Goal: Task Accomplishment & Management: Complete application form

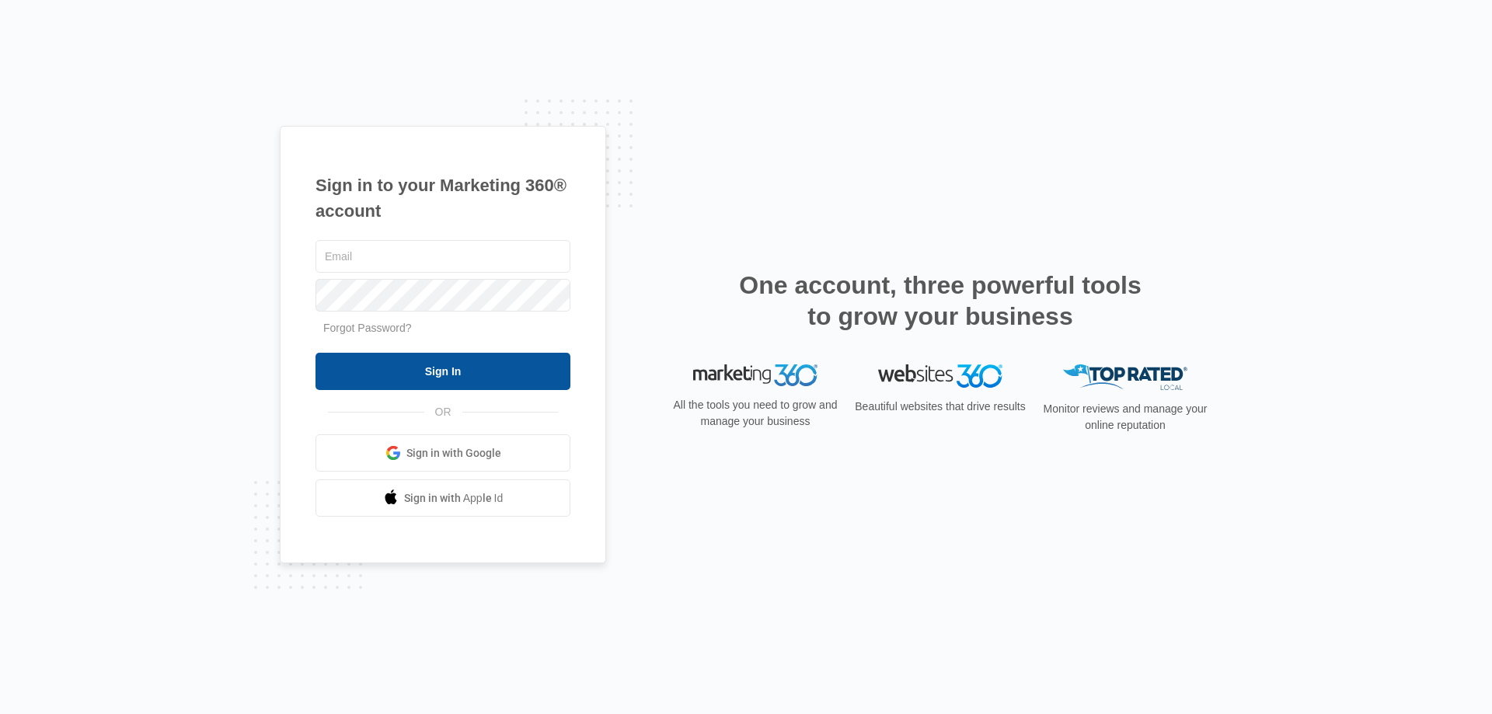
type input "kmursch@fourleafprop.com"
click at [448, 374] on input "Sign In" at bounding box center [442, 371] width 255 height 37
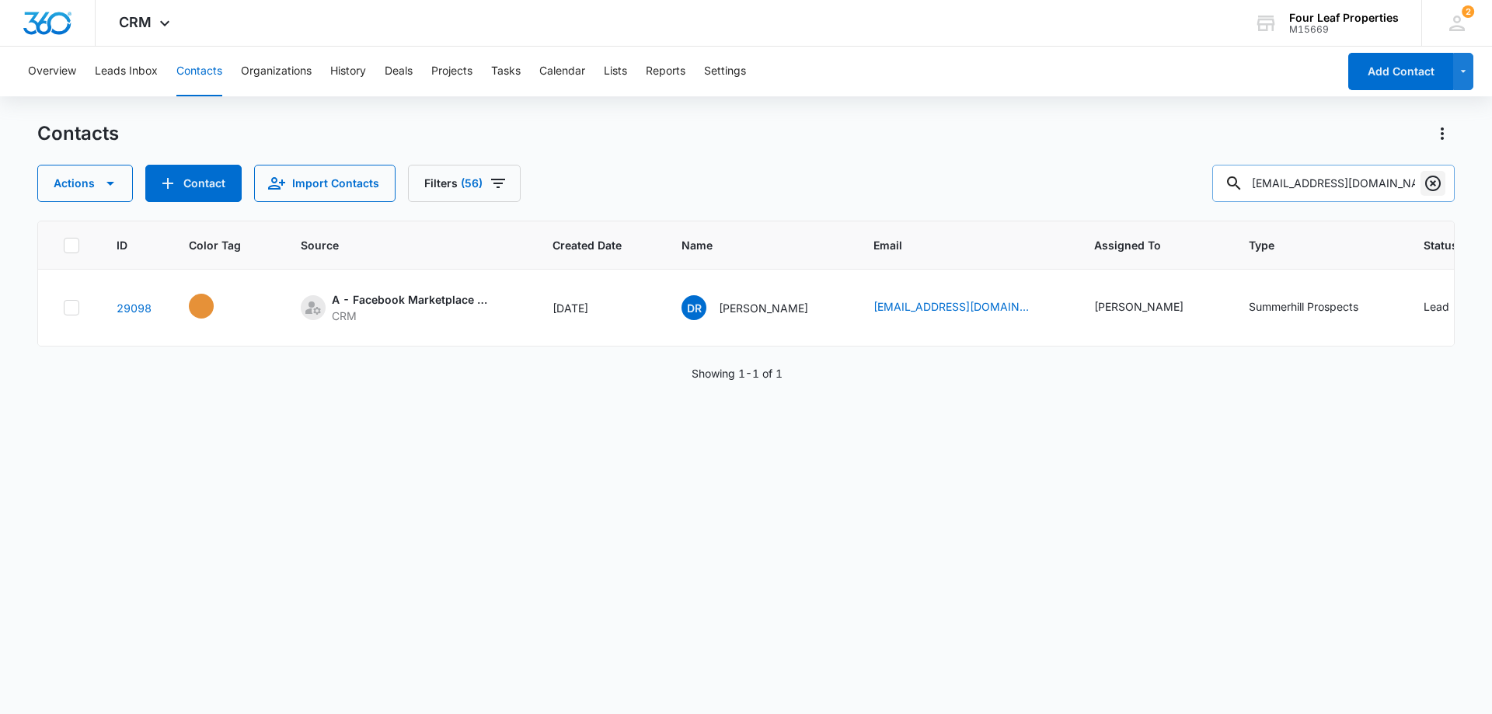
click at [1439, 185] on icon "Clear" at bounding box center [1433, 184] width 16 height 16
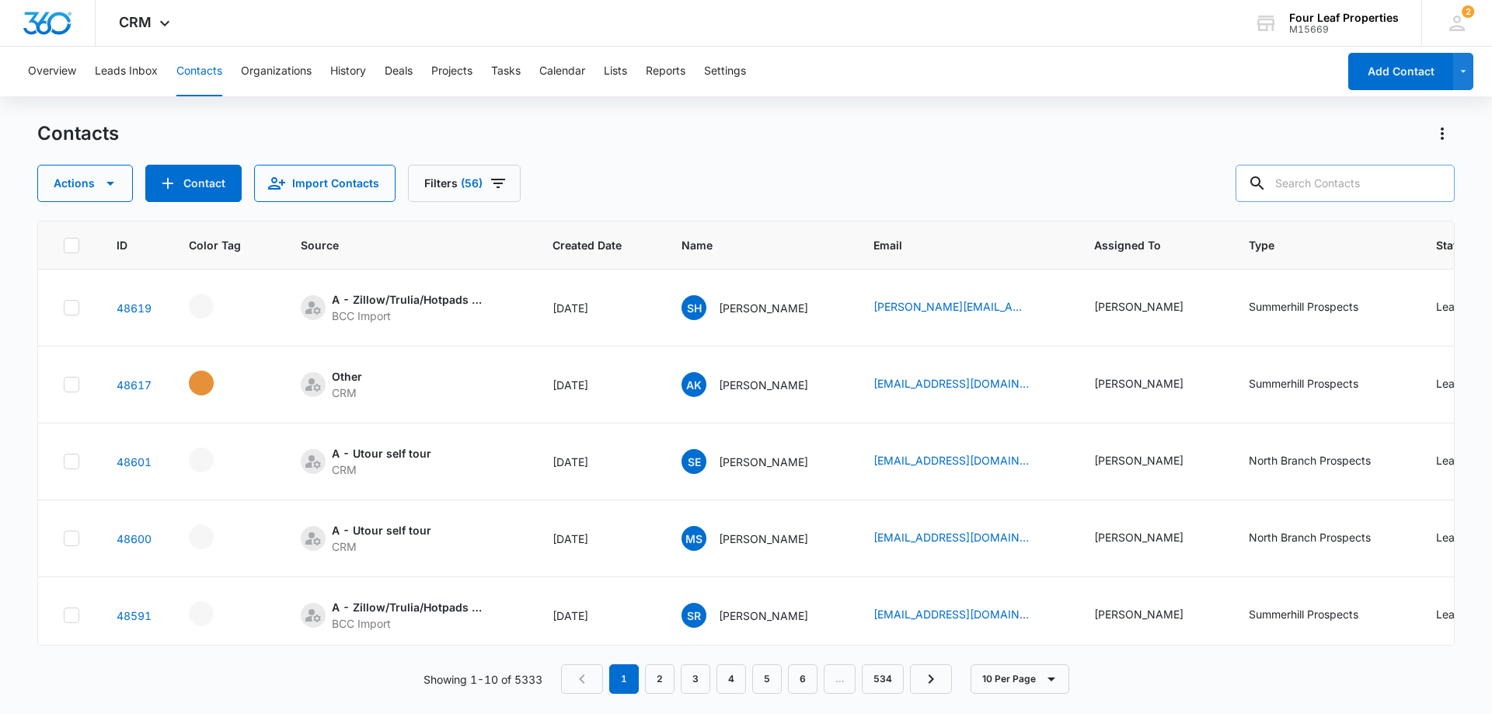
paste input "Denise Bazzett"
type input "Denise Bazzett"
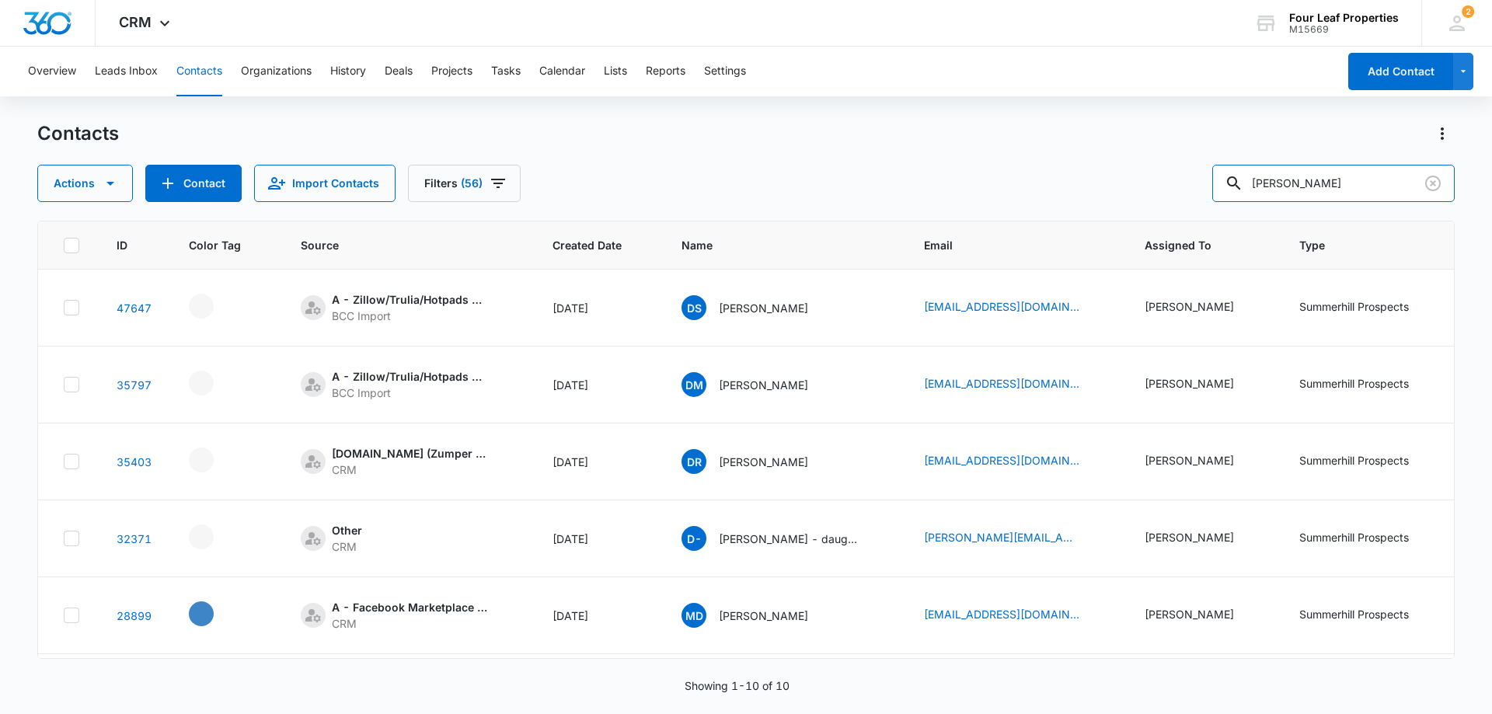
drag, startPoint x: 1346, startPoint y: 179, endPoint x: 1175, endPoint y: 214, distance: 174.5
click at [1188, 210] on div "Contacts Actions Contact Import Contacts Filters (56) Denise Bazzett ID Color T…" at bounding box center [745, 416] width 1417 height 591
paste input "tel:6162508679"
drag, startPoint x: 1280, startPoint y: 183, endPoint x: 1098, endPoint y: 185, distance: 181.8
click at [1126, 194] on div "Actions Contact Import Contacts Filters (56) tel:6162508679" at bounding box center [745, 183] width 1417 height 37
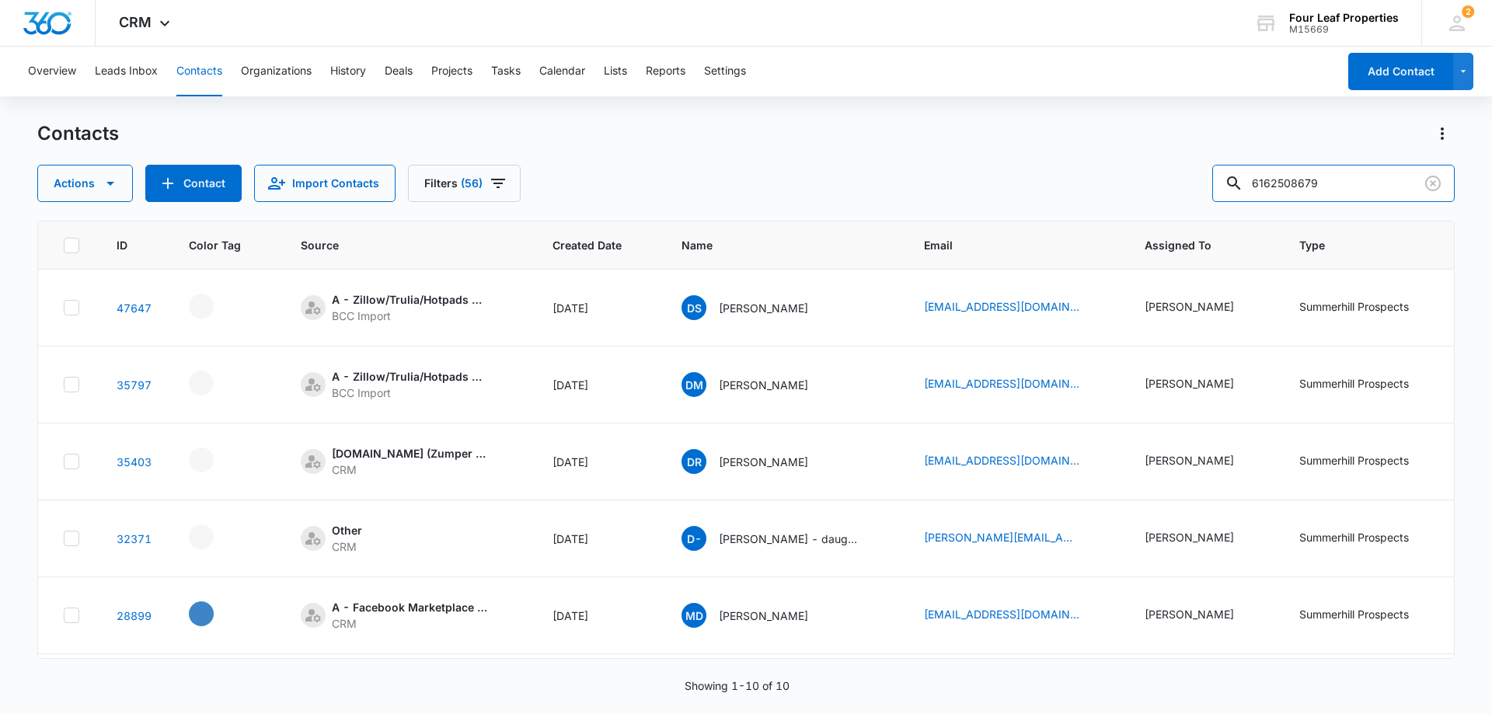
type input "6162508679"
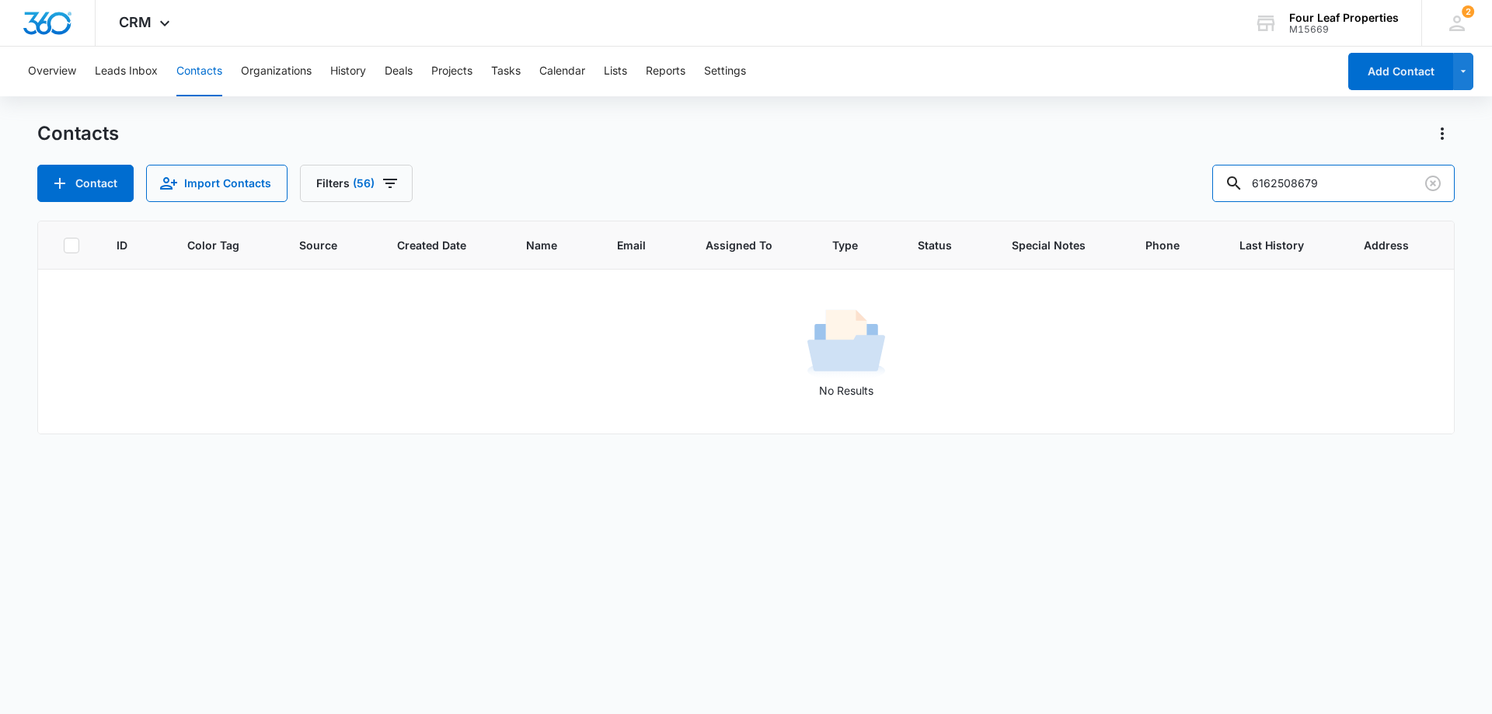
drag, startPoint x: 1246, startPoint y: 188, endPoint x: 918, endPoint y: 148, distance: 330.3
click at [876, 168] on div "Contact Import Contacts Filters (56) 6162508679" at bounding box center [745, 183] width 1417 height 37
paste input "dlb.1962@yahoo.com"
type input "dlb.1962@yahoo.com"
drag, startPoint x: 1315, startPoint y: 183, endPoint x: 1094, endPoint y: 183, distance: 221.4
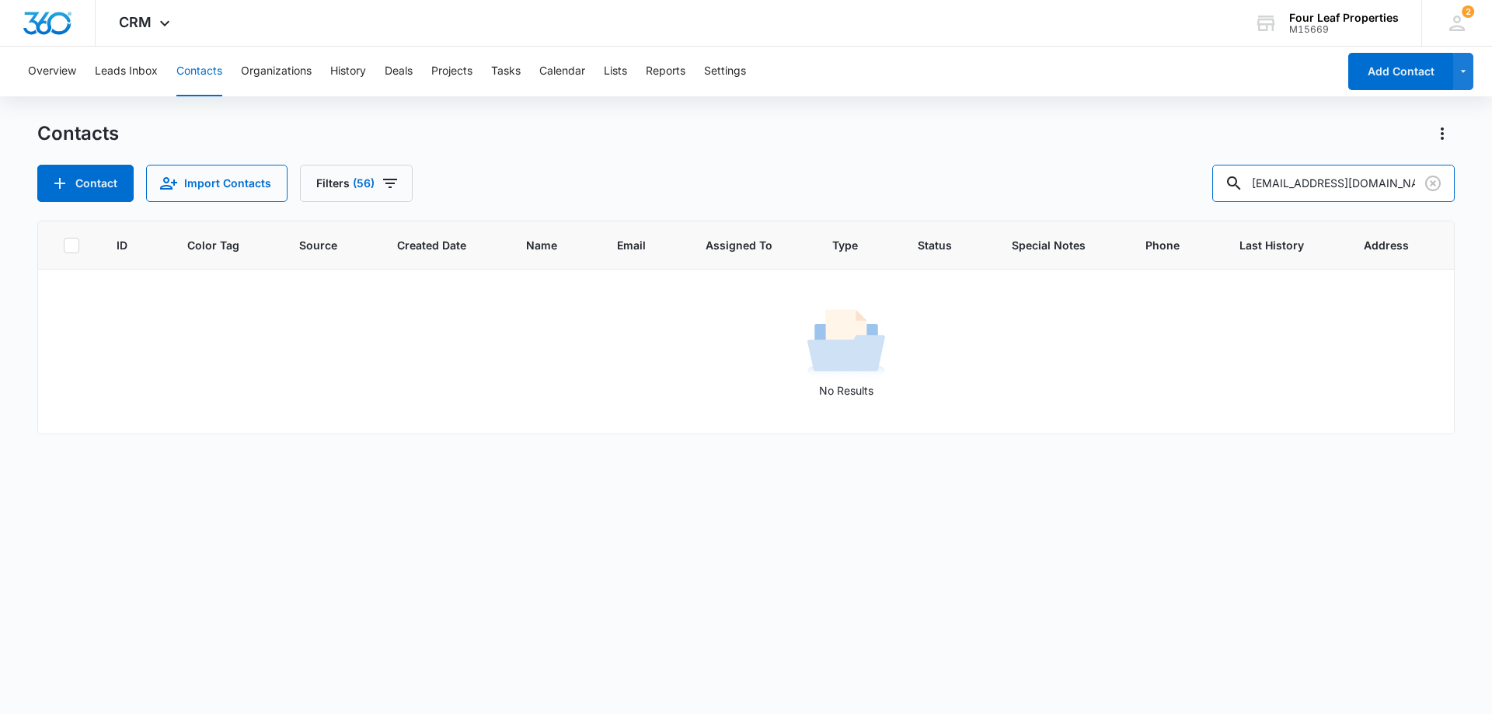
click at [1094, 183] on div "Contact Import Contacts Filters (56) dlb.1962@yahoo.com" at bounding box center [745, 183] width 1417 height 37
click at [115, 190] on button "Contact" at bounding box center [85, 183] width 96 height 37
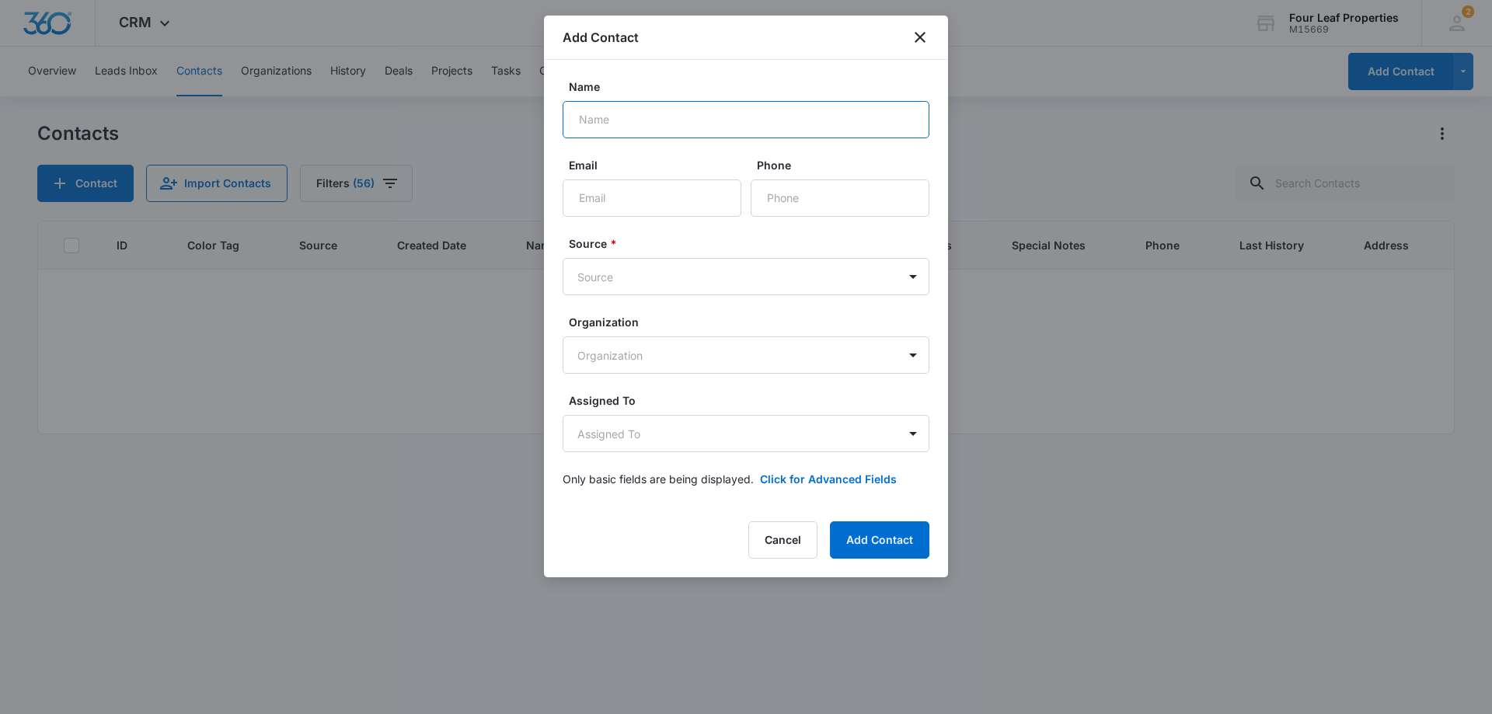
click at [691, 131] on input "Name" at bounding box center [746, 119] width 367 height 37
type input "Denise Bazzett"
click at [691, 186] on input "Email" at bounding box center [652, 197] width 179 height 37
paste input "dlb.1962@yahoo.com"
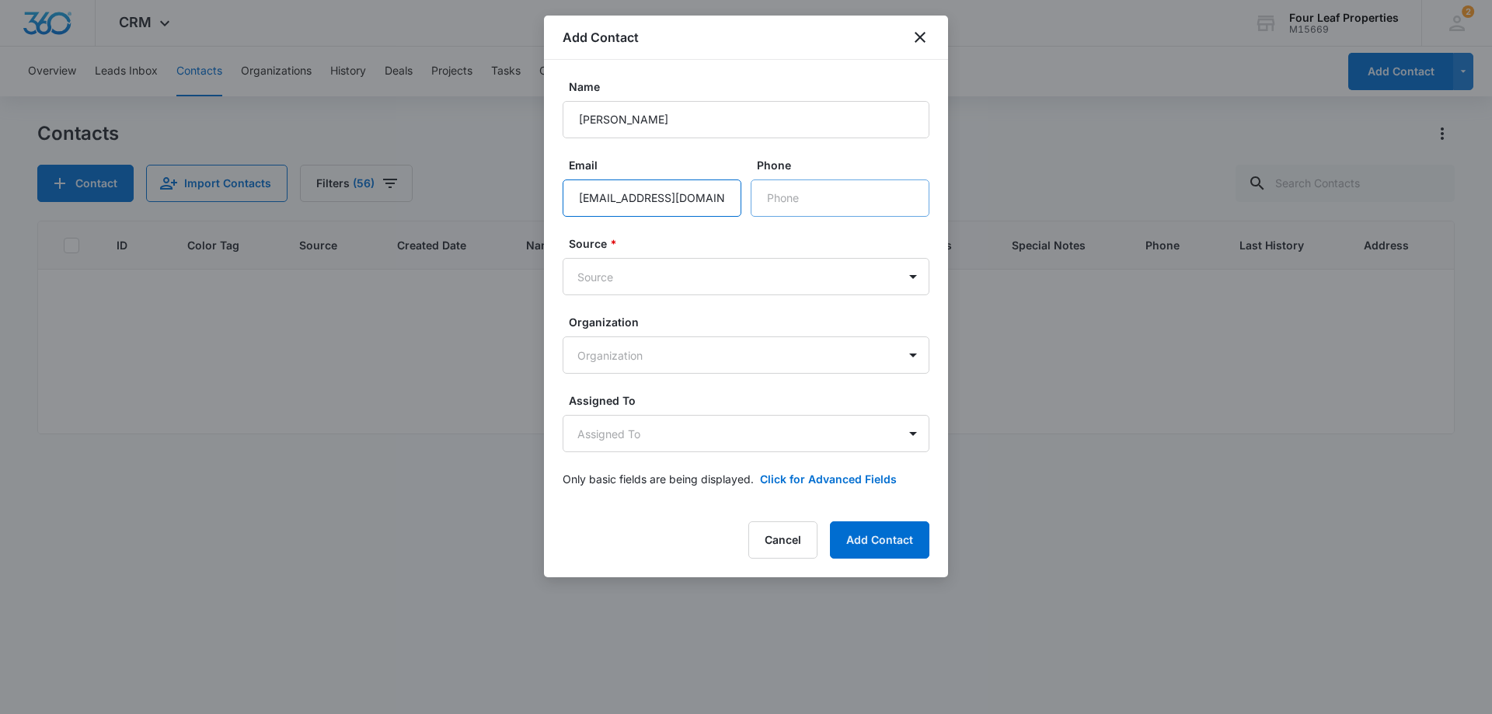
type input "dlb.1962@yahoo.com"
click at [772, 190] on input "Phone" at bounding box center [840, 197] width 179 height 37
paste input "(616) 250-8679"
click at [763, 196] on input "Phone" at bounding box center [840, 197] width 179 height 37
type input "(616) 250-8679"
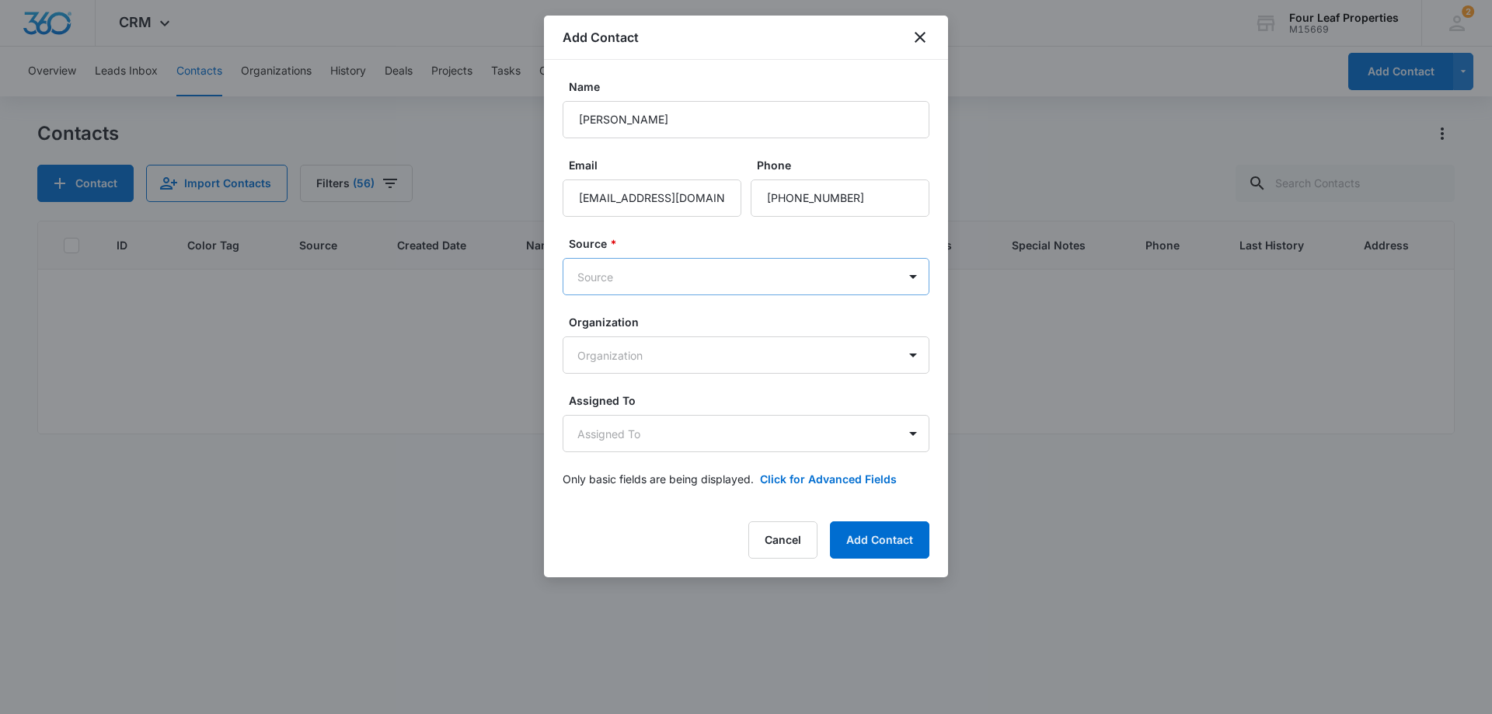
click at [772, 280] on body "CRM Apps Reputation Websites Forms CRM Email Social Shop Payments POS Content A…" at bounding box center [746, 357] width 1492 height 714
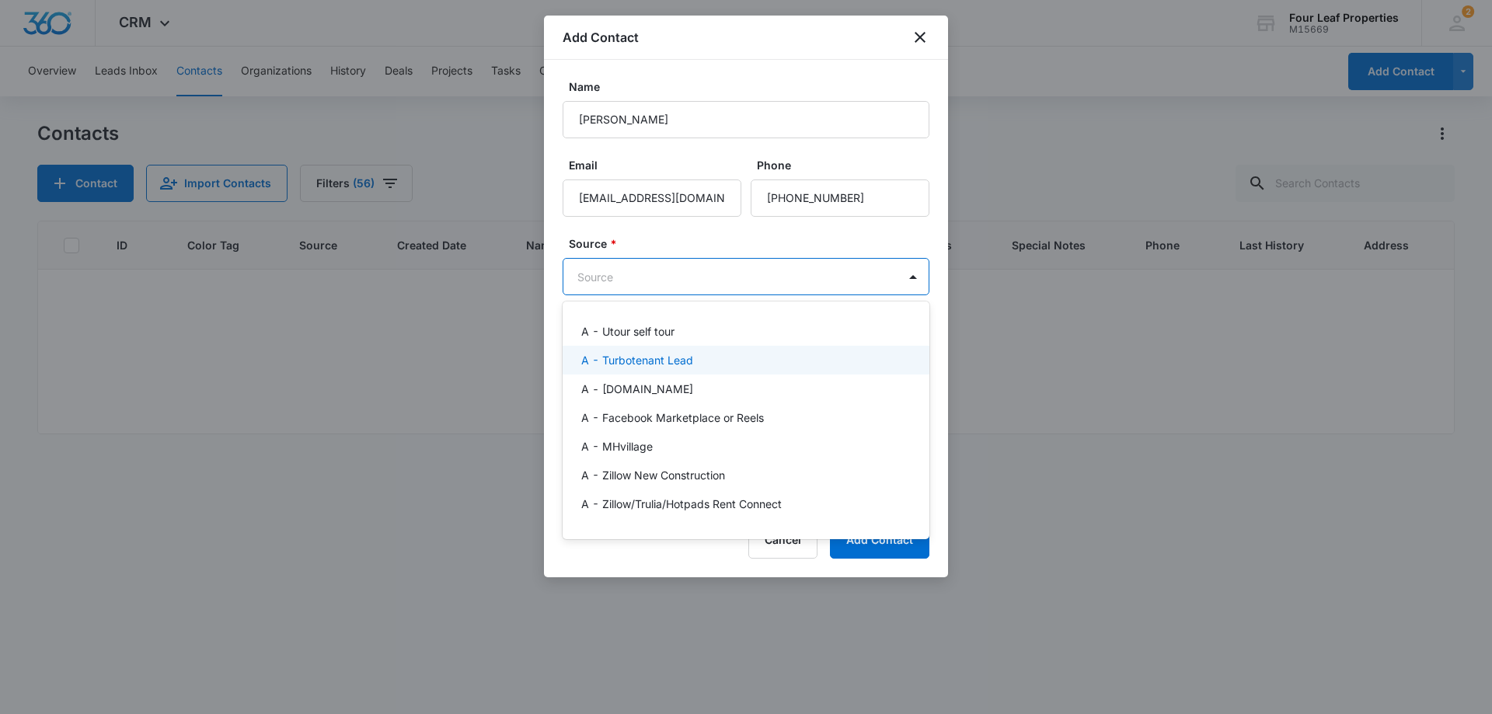
click at [742, 369] on div "A - Turbotenant Lead" at bounding box center [746, 360] width 367 height 29
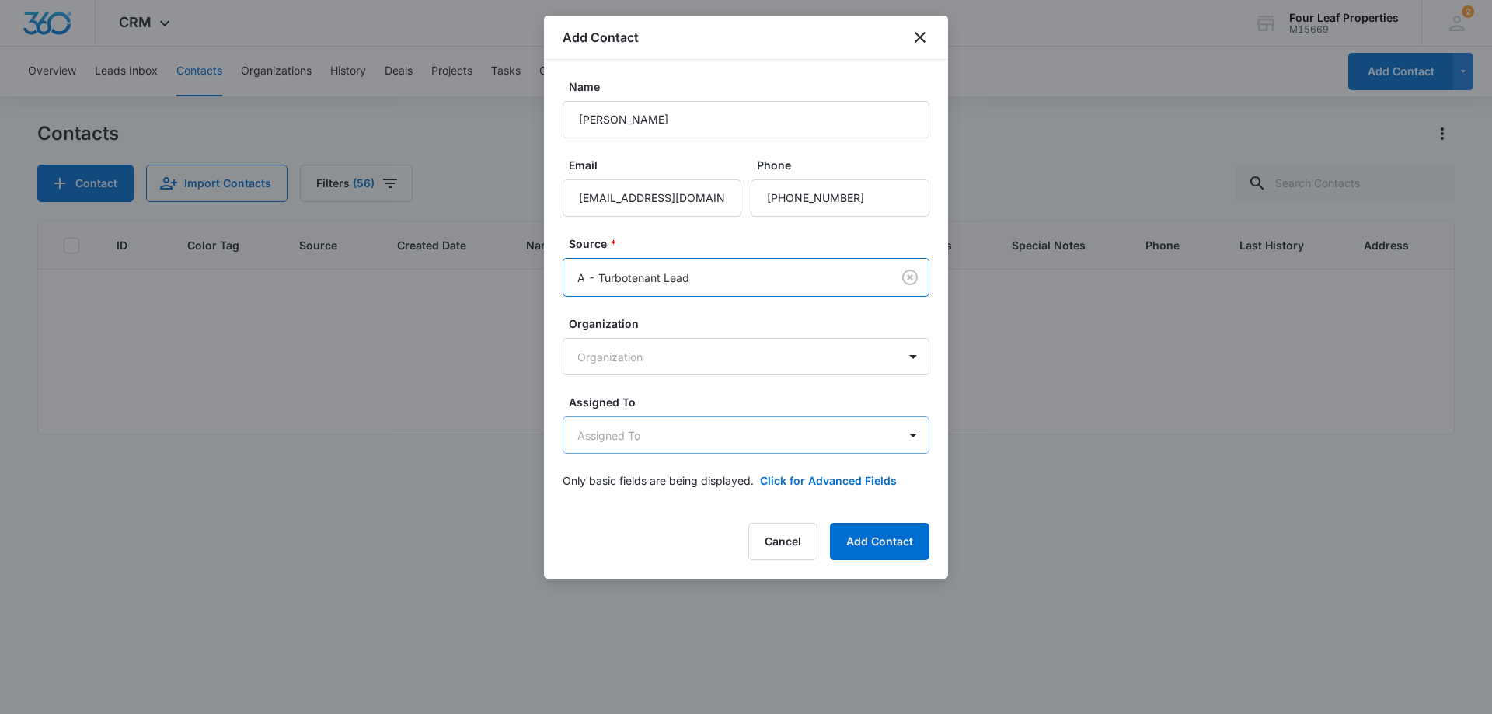
click at [733, 437] on body "CRM Apps Reputation Websites Forms CRM Email Social Shop Payments POS Content A…" at bounding box center [746, 357] width 1492 height 714
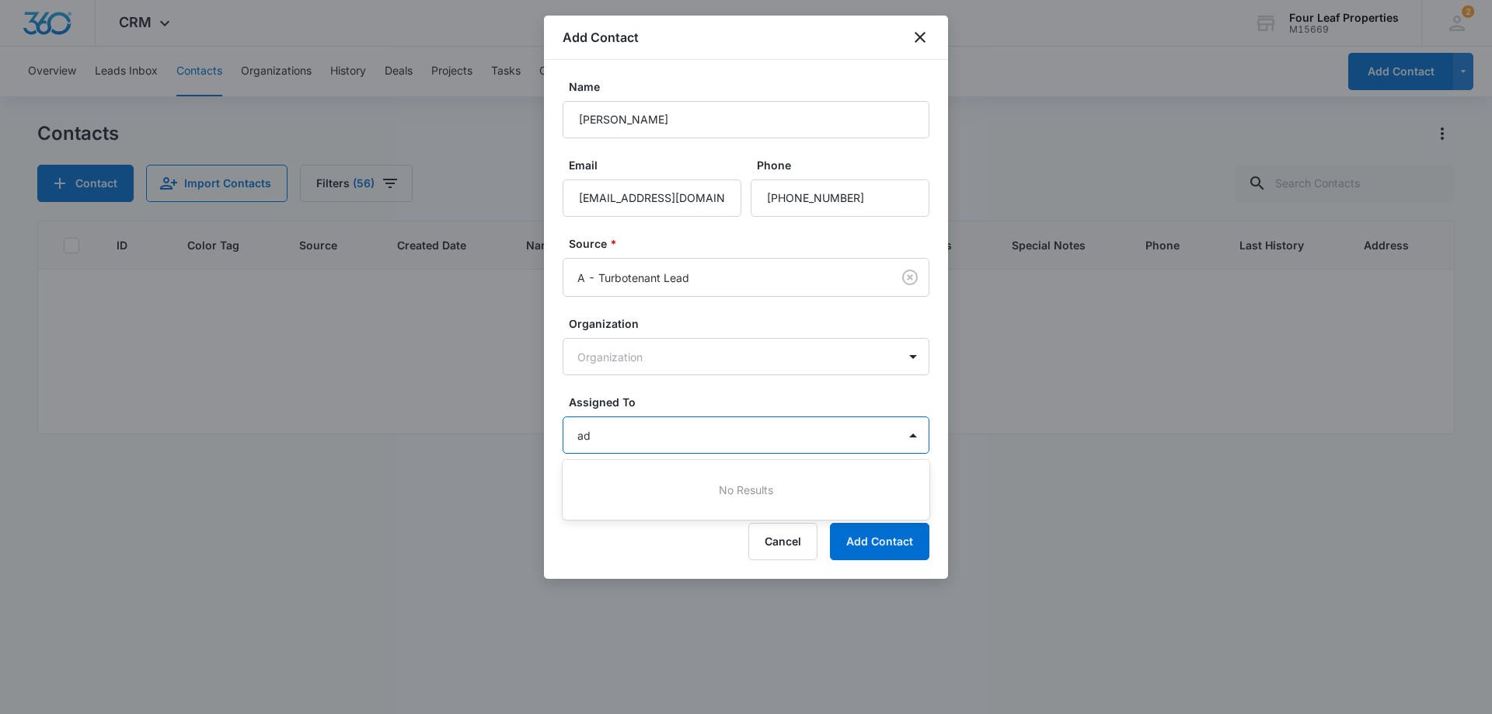
type input "a"
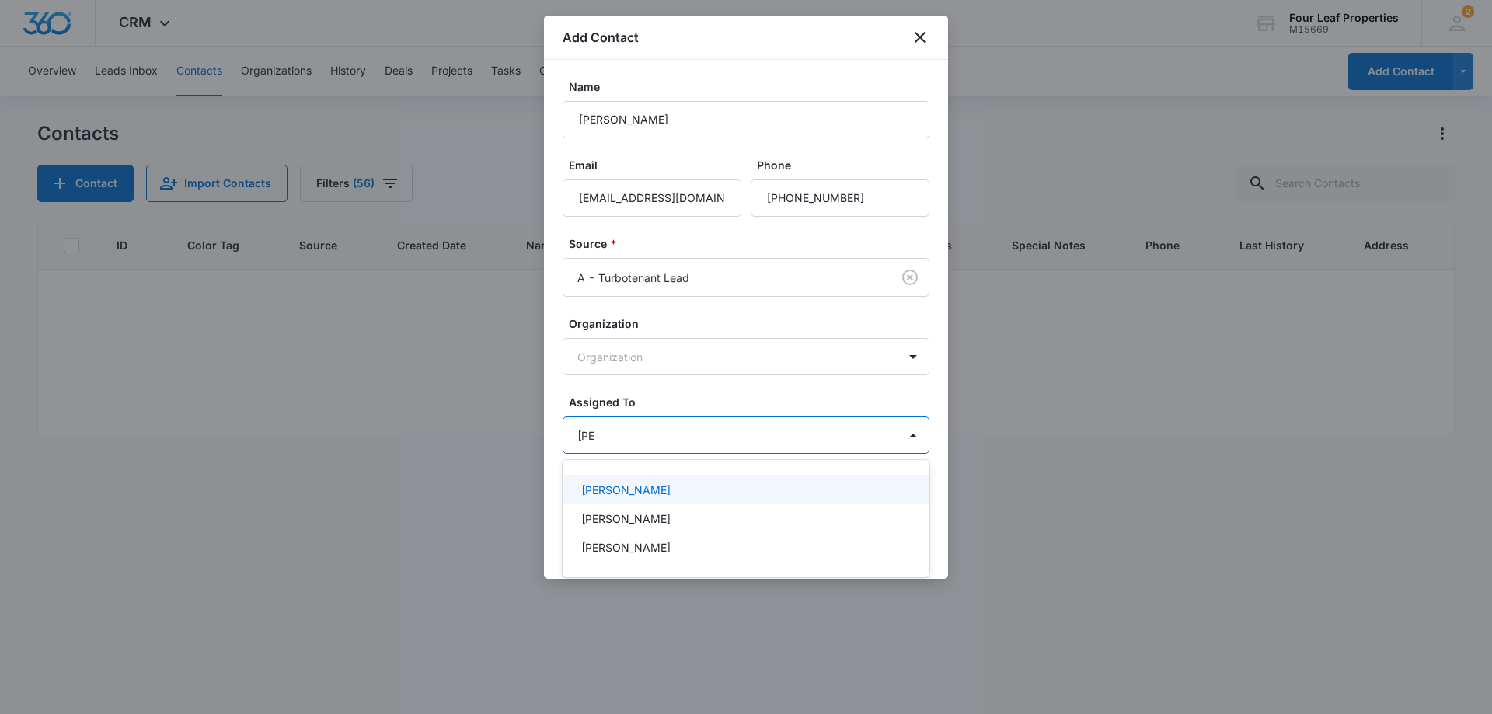
type input "kelly"
click at [664, 496] on div "Kelly Mursch" at bounding box center [744, 490] width 326 height 16
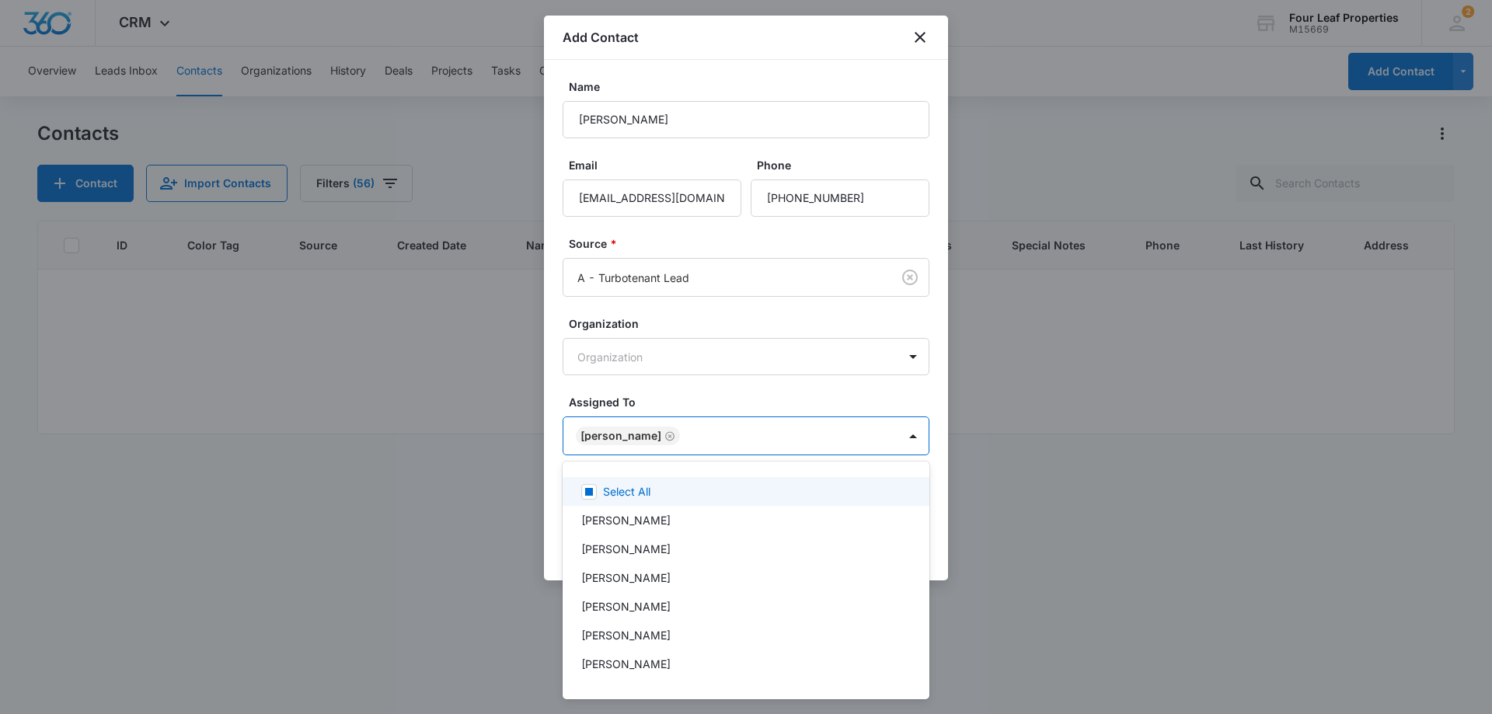
click at [731, 399] on div at bounding box center [746, 357] width 1492 height 714
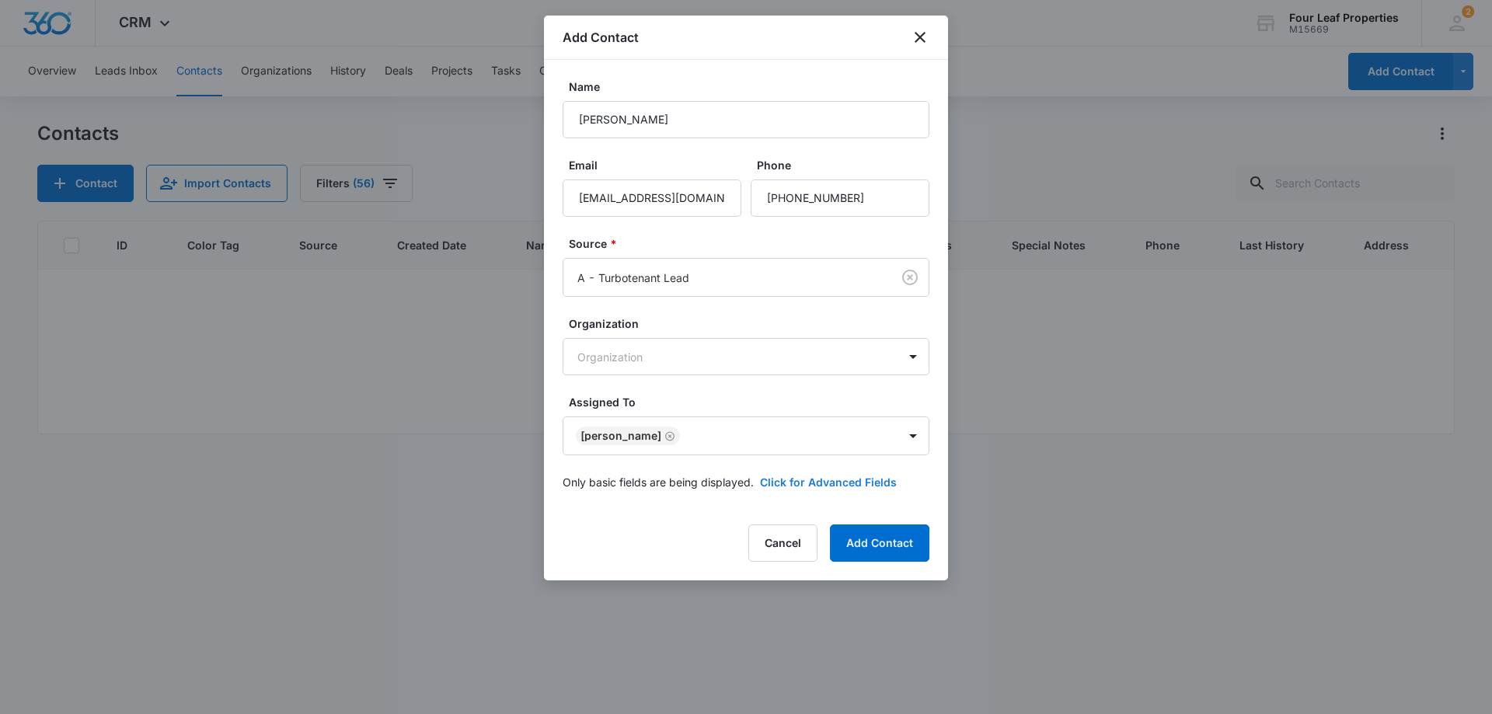
click at [870, 484] on button "Click for Advanced Fields" at bounding box center [828, 482] width 137 height 16
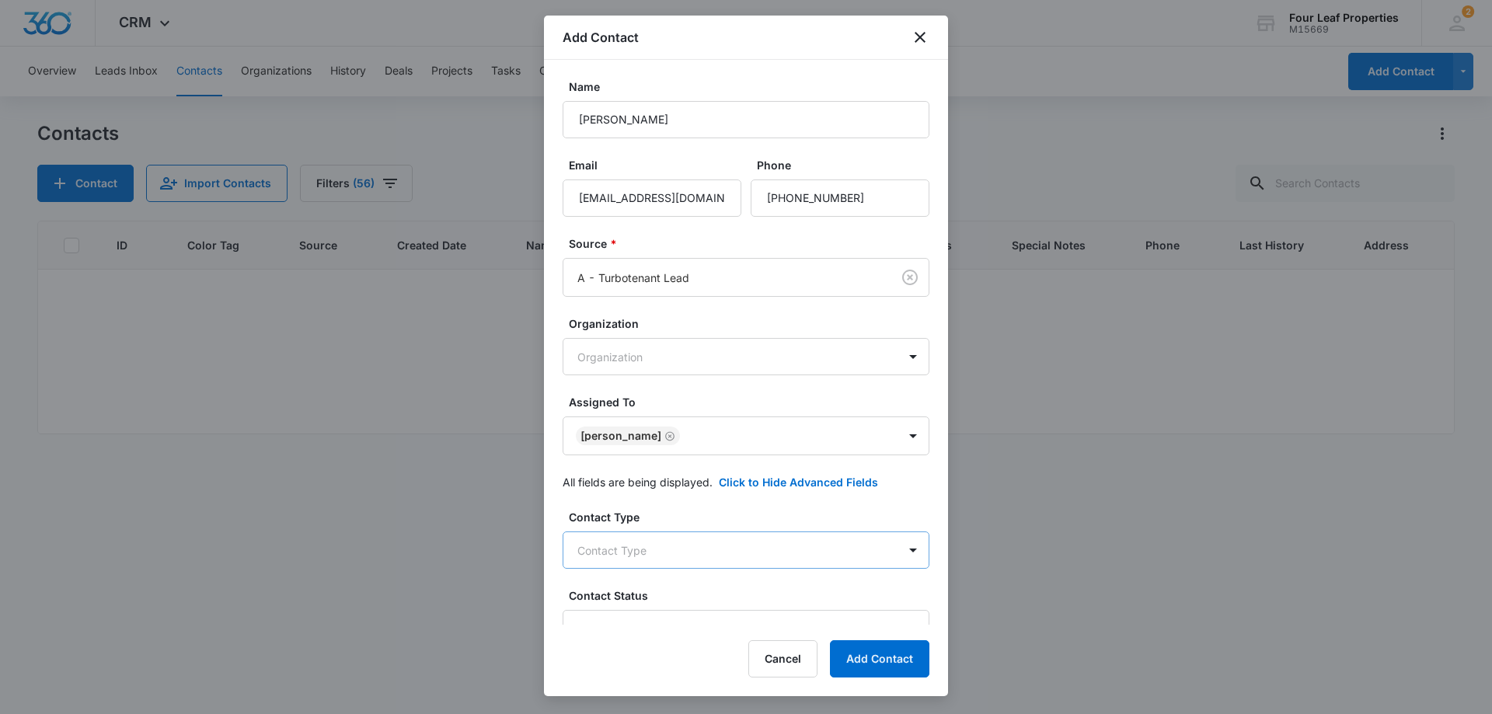
click at [768, 556] on body "CRM Apps Reputation Websites Forms CRM Email Social Shop Payments POS Content A…" at bounding box center [746, 357] width 1492 height 714
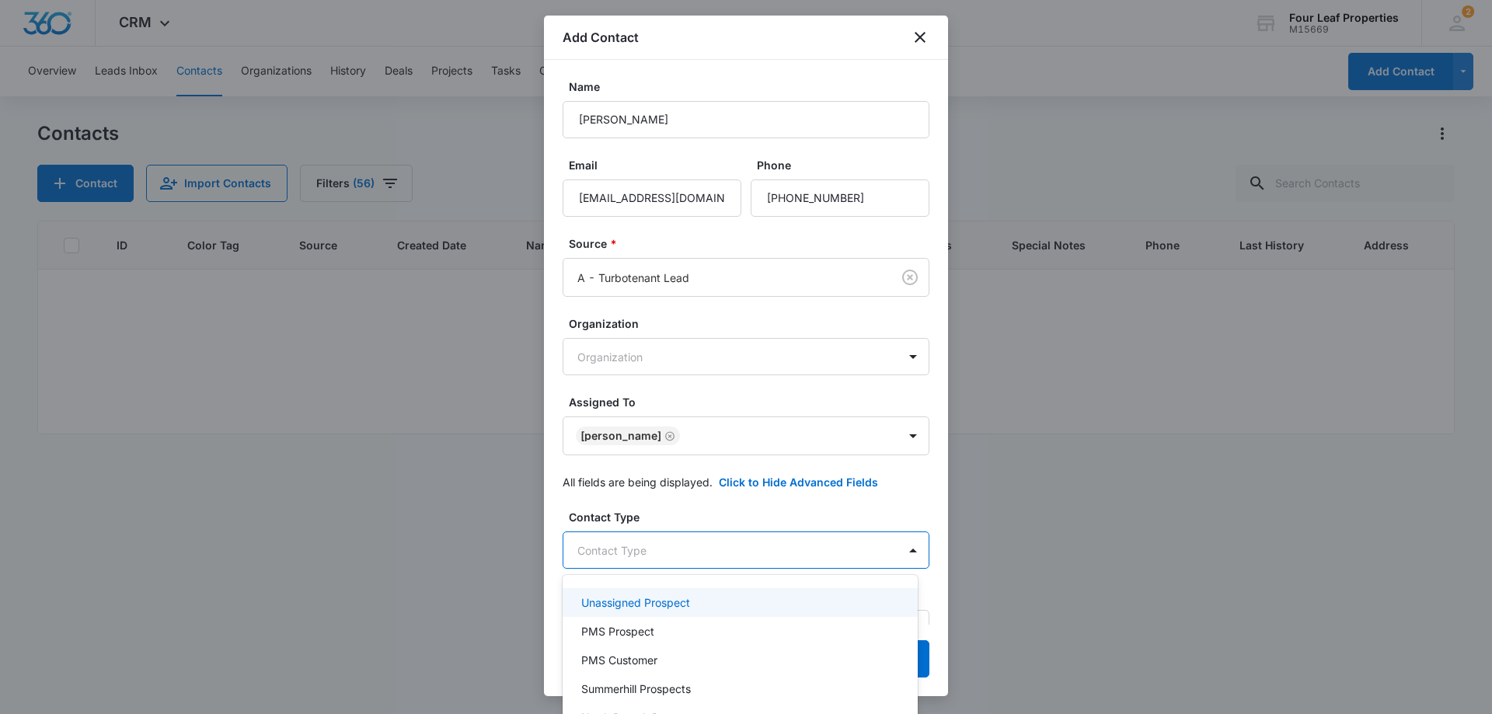
scroll to position [78, 0]
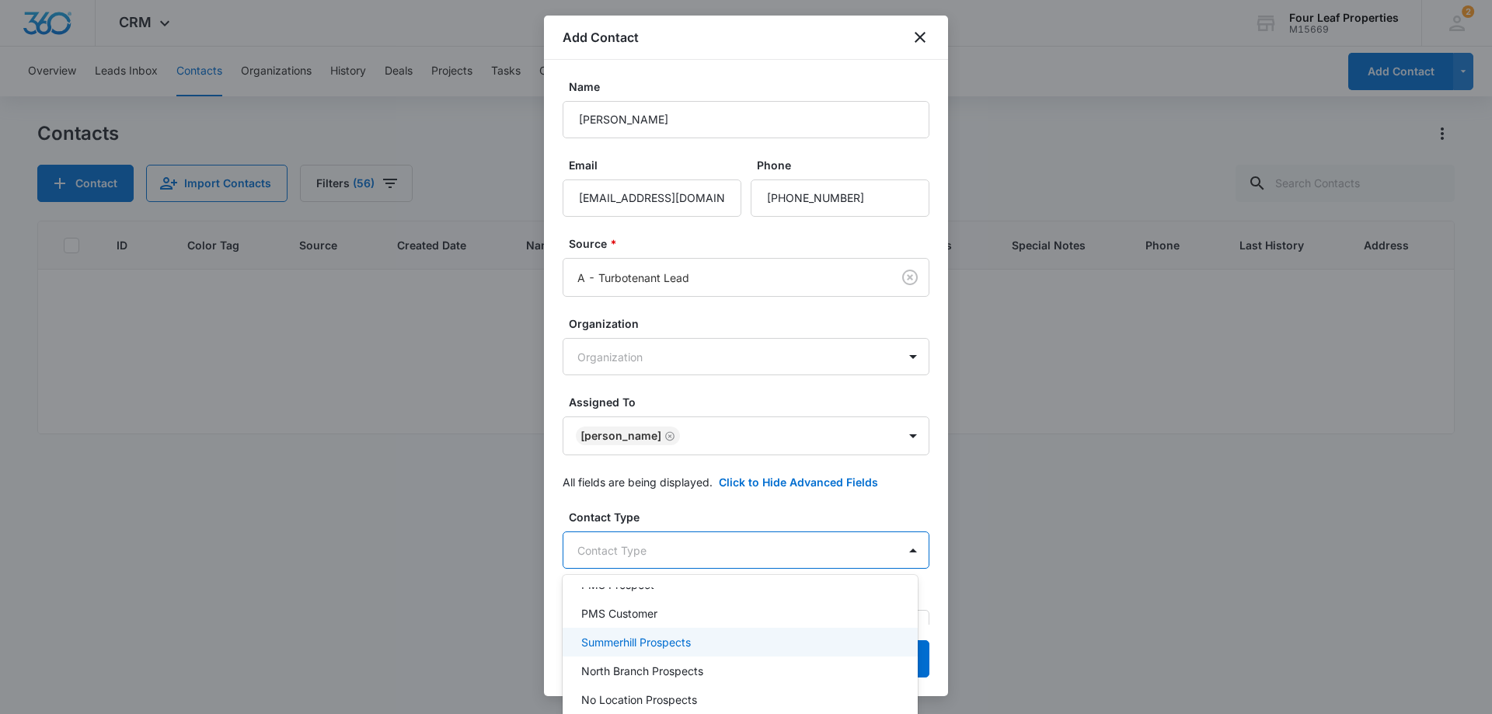
click at [737, 640] on div "Summerhill Prospects" at bounding box center [738, 642] width 315 height 16
click at [783, 531] on div at bounding box center [746, 357] width 1492 height 714
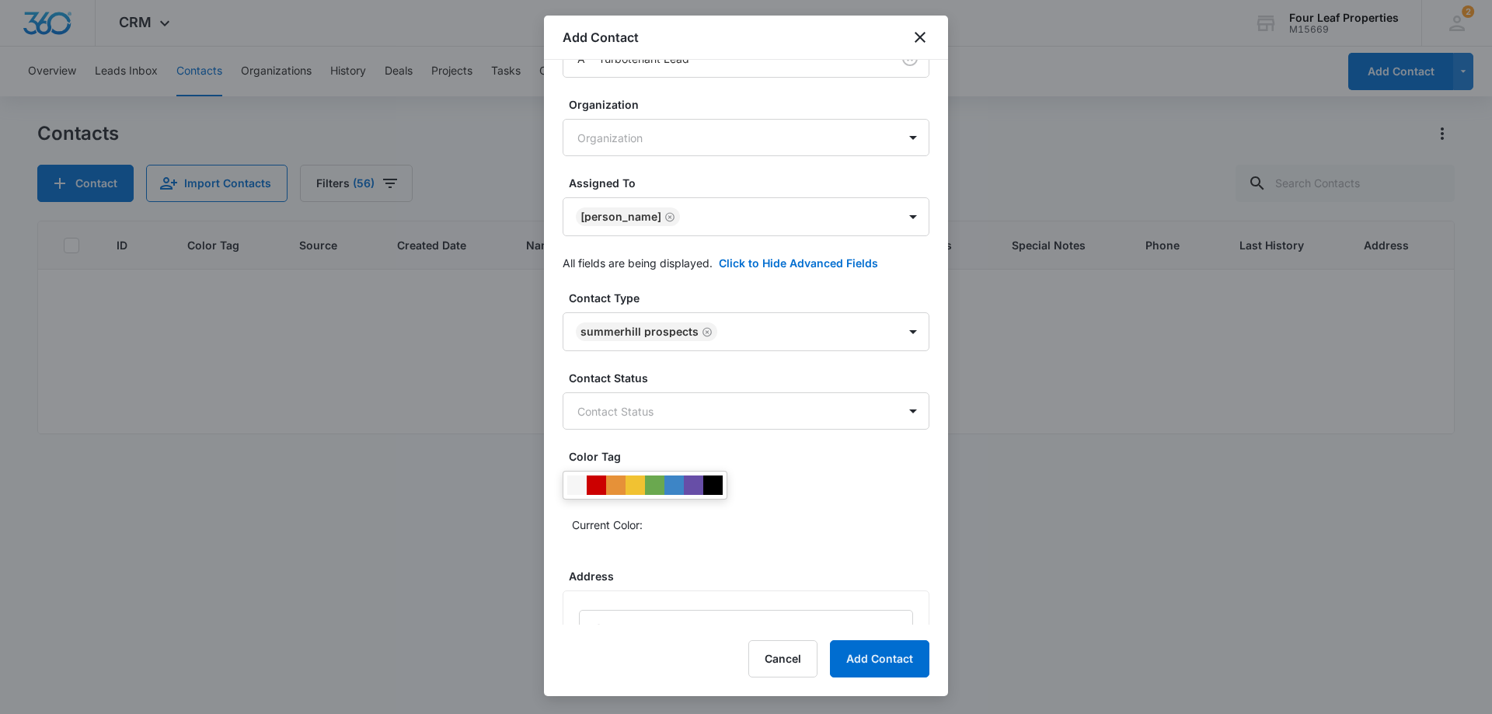
scroll to position [233, 0]
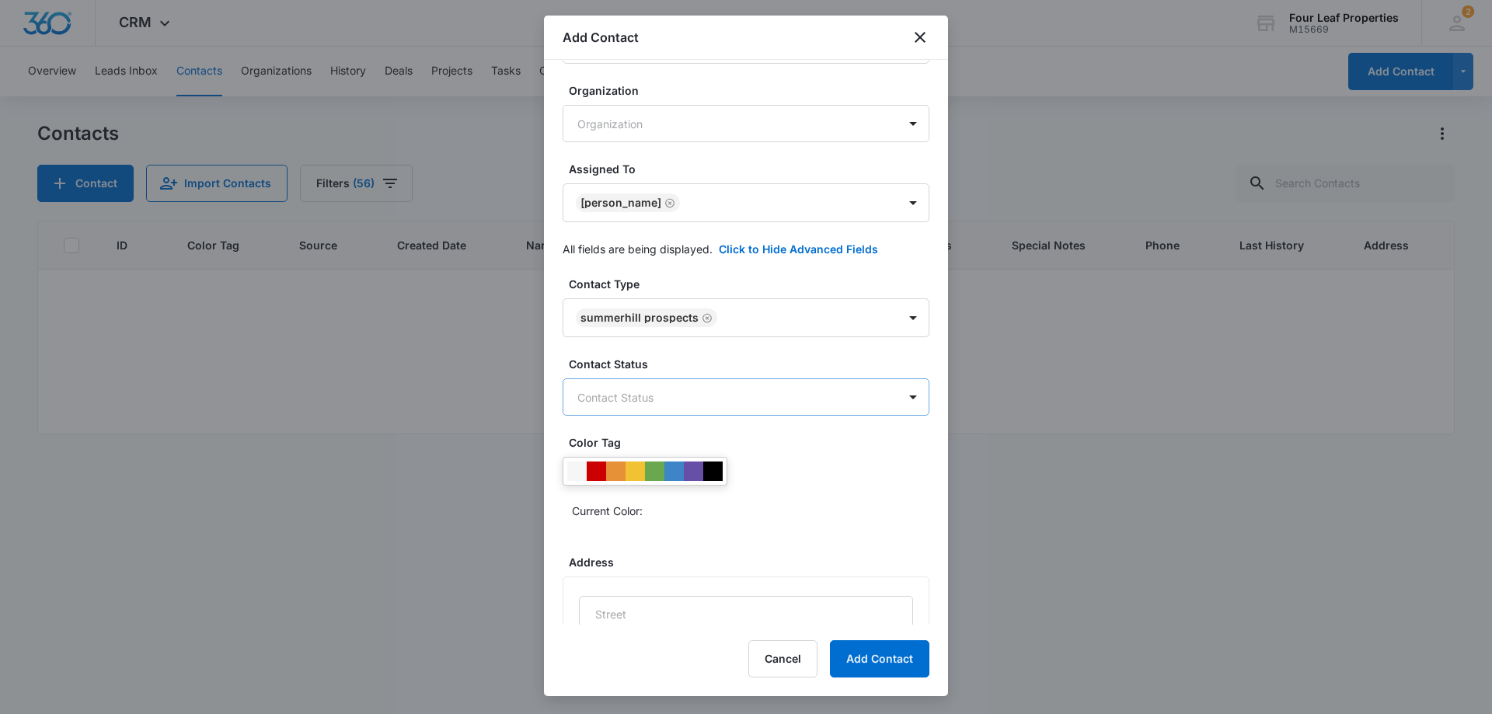
click at [788, 402] on body "CRM Apps Reputation Websites Forms CRM Email Social Shop Payments POS Content A…" at bounding box center [746, 357] width 1492 height 714
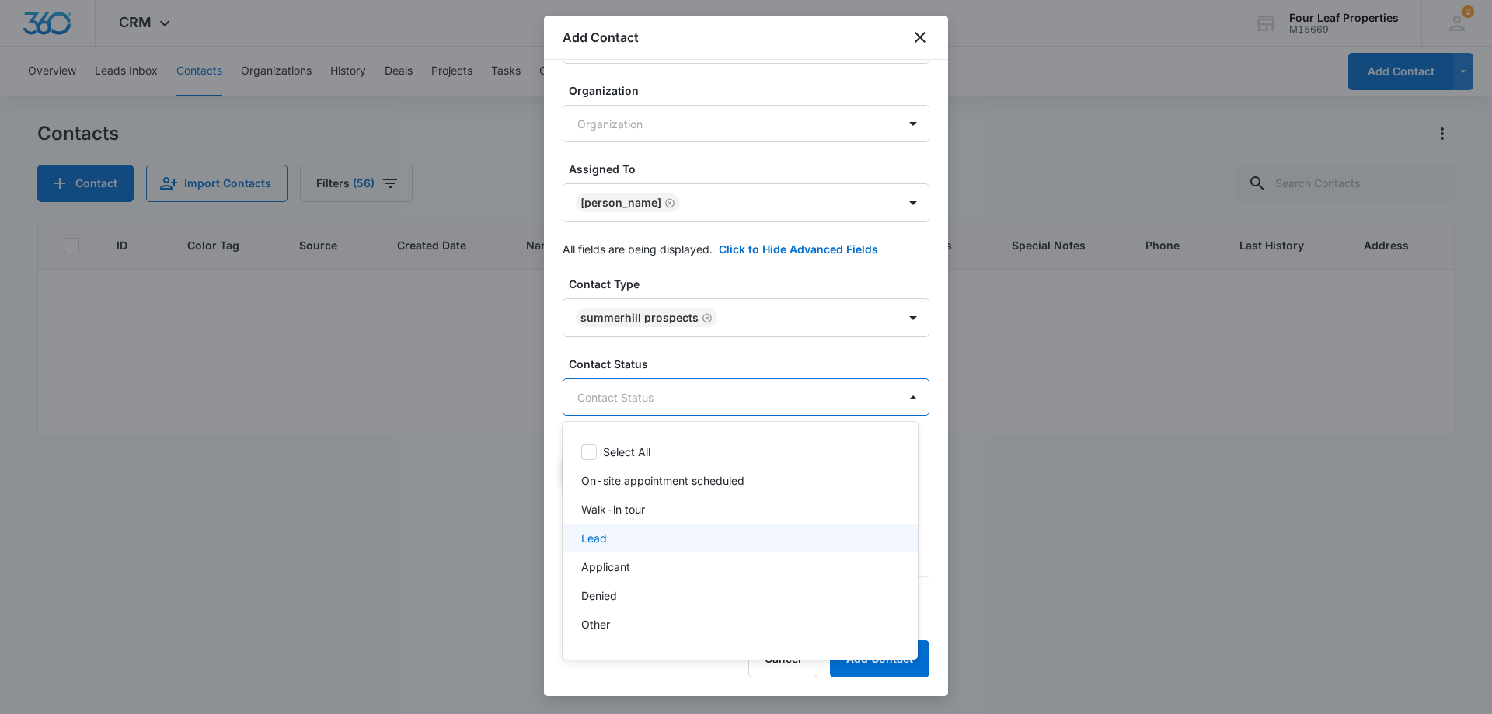
click at [722, 545] on div "Lead" at bounding box center [738, 538] width 315 height 16
click at [772, 352] on div at bounding box center [746, 357] width 1492 height 714
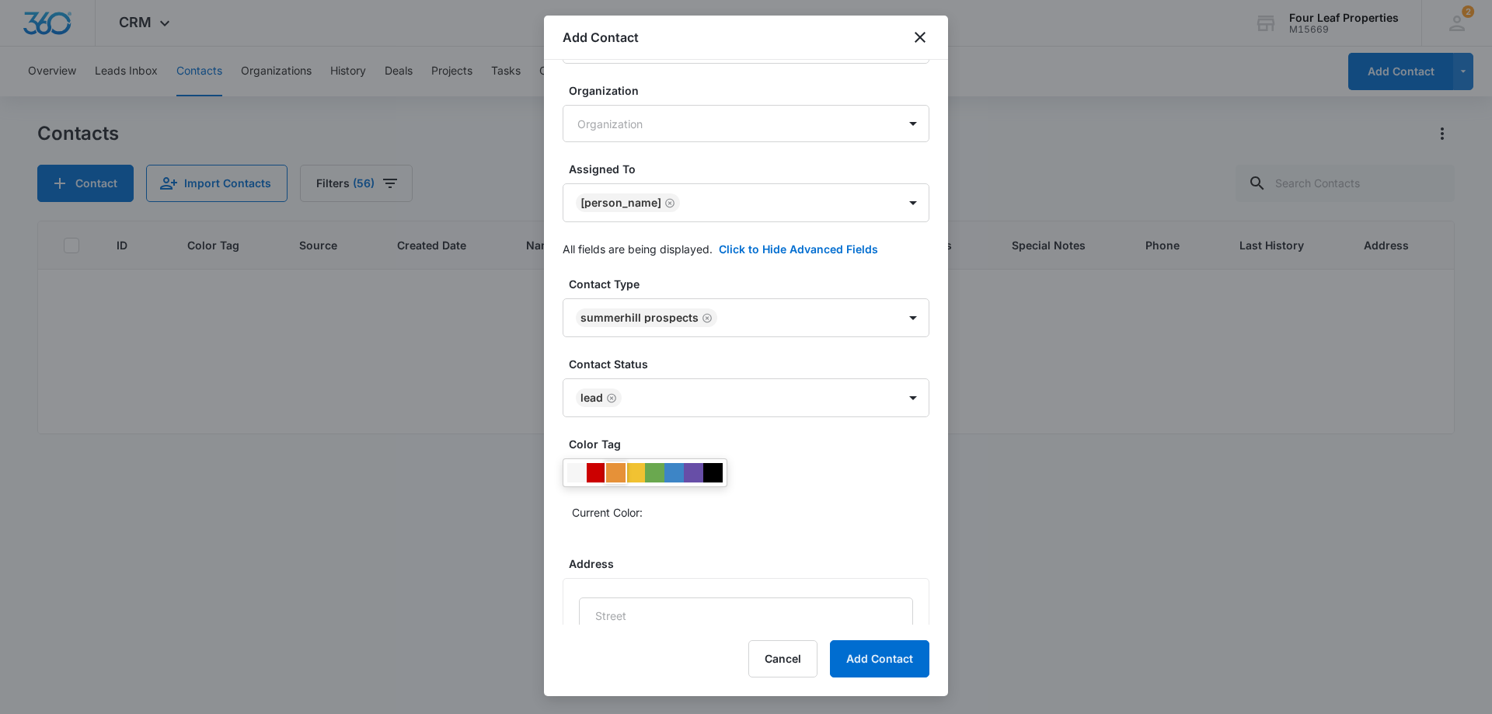
click at [618, 478] on div at bounding box center [615, 472] width 19 height 19
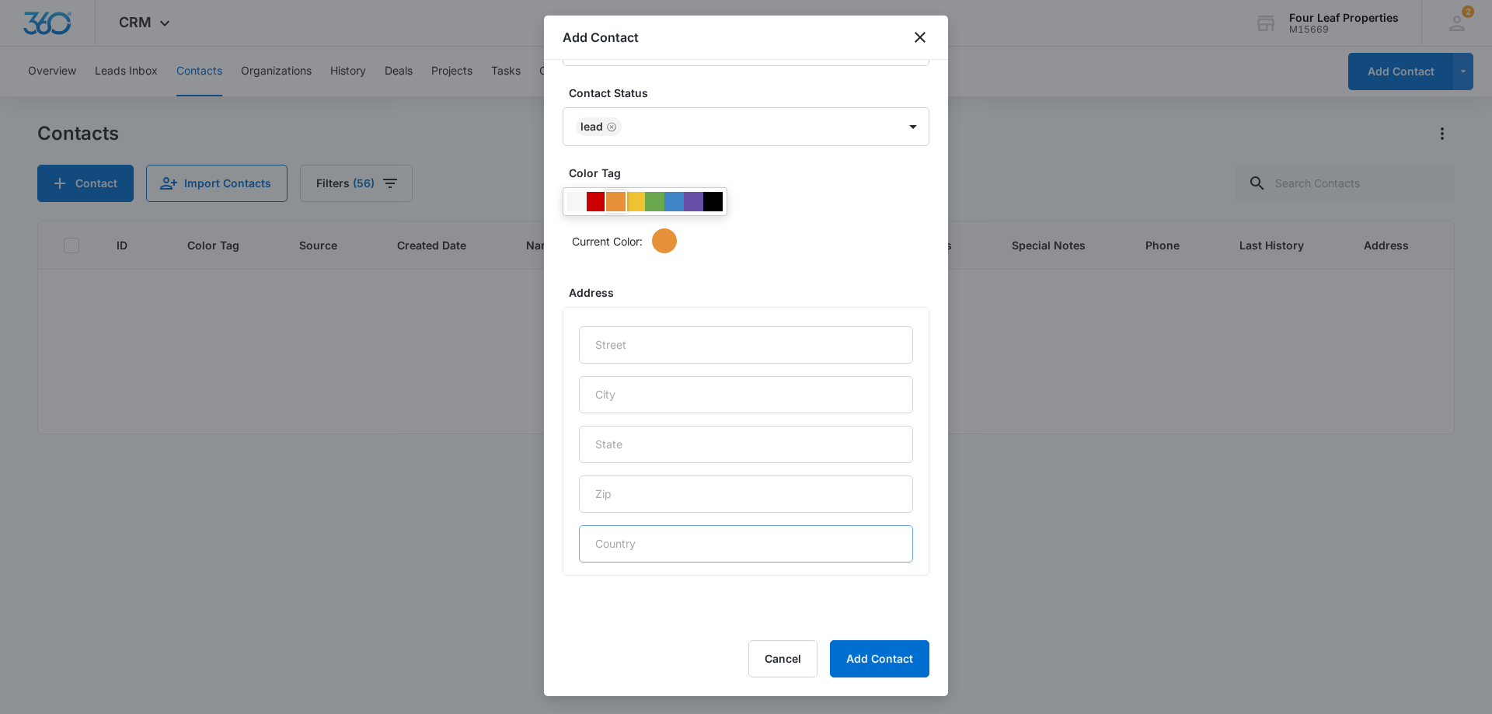
scroll to position [613, 0]
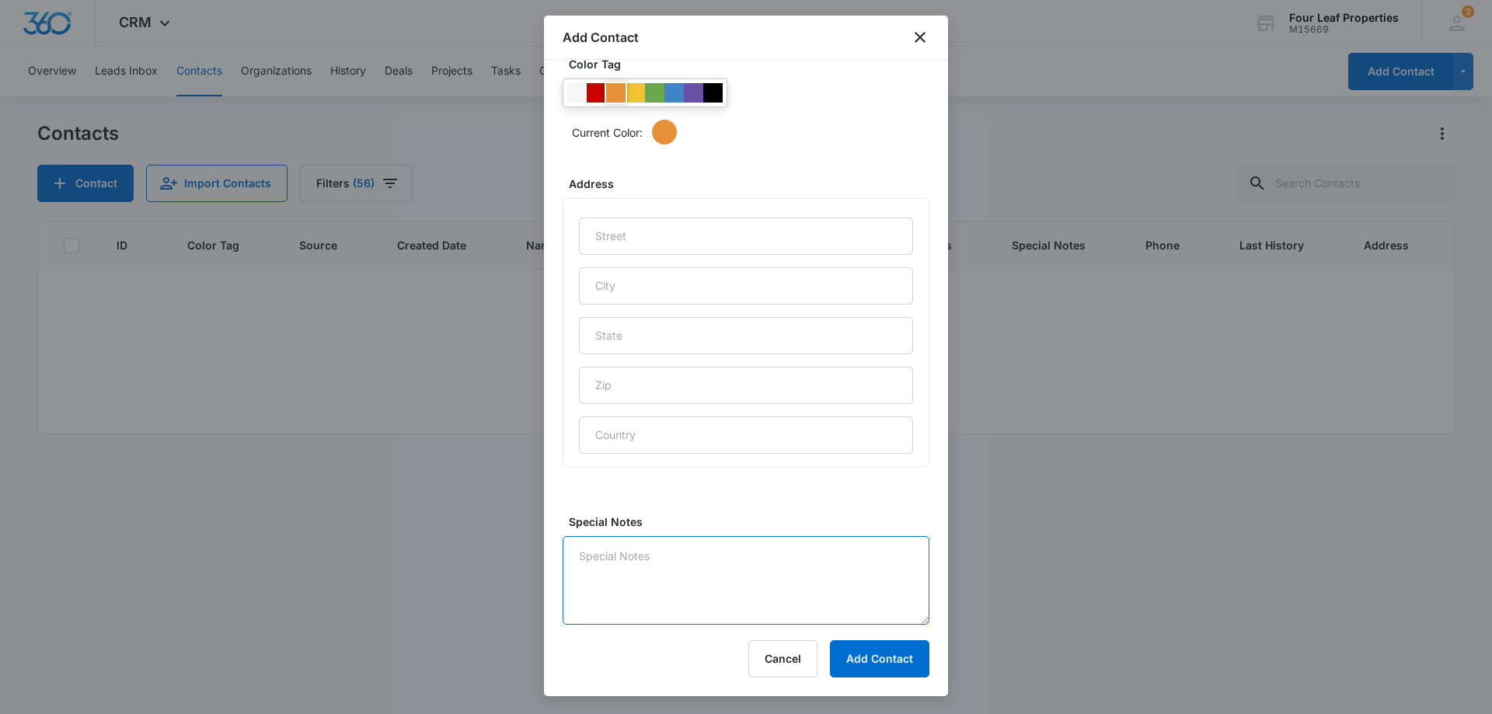
click at [671, 613] on textarea "Special Notes" at bounding box center [746, 580] width 367 height 89
drag, startPoint x: 576, startPoint y: 554, endPoint x: 589, endPoint y: 558, distance: 13.8
click at [576, 554] on textarea "Spoke with Denise on the phone she is interested in renting a 2 BDRM, husband a…" at bounding box center [746, 580] width 367 height 89
click at [866, 575] on textarea "9/9 Spoke with Denise on the phone she is interested in renting a 2 BDRM, husba…" at bounding box center [746, 580] width 367 height 89
click at [673, 577] on textarea "9/9 Spoke with Denise on the phone she is interested in renting a 2 BDRM, husba…" at bounding box center [746, 580] width 367 height 89
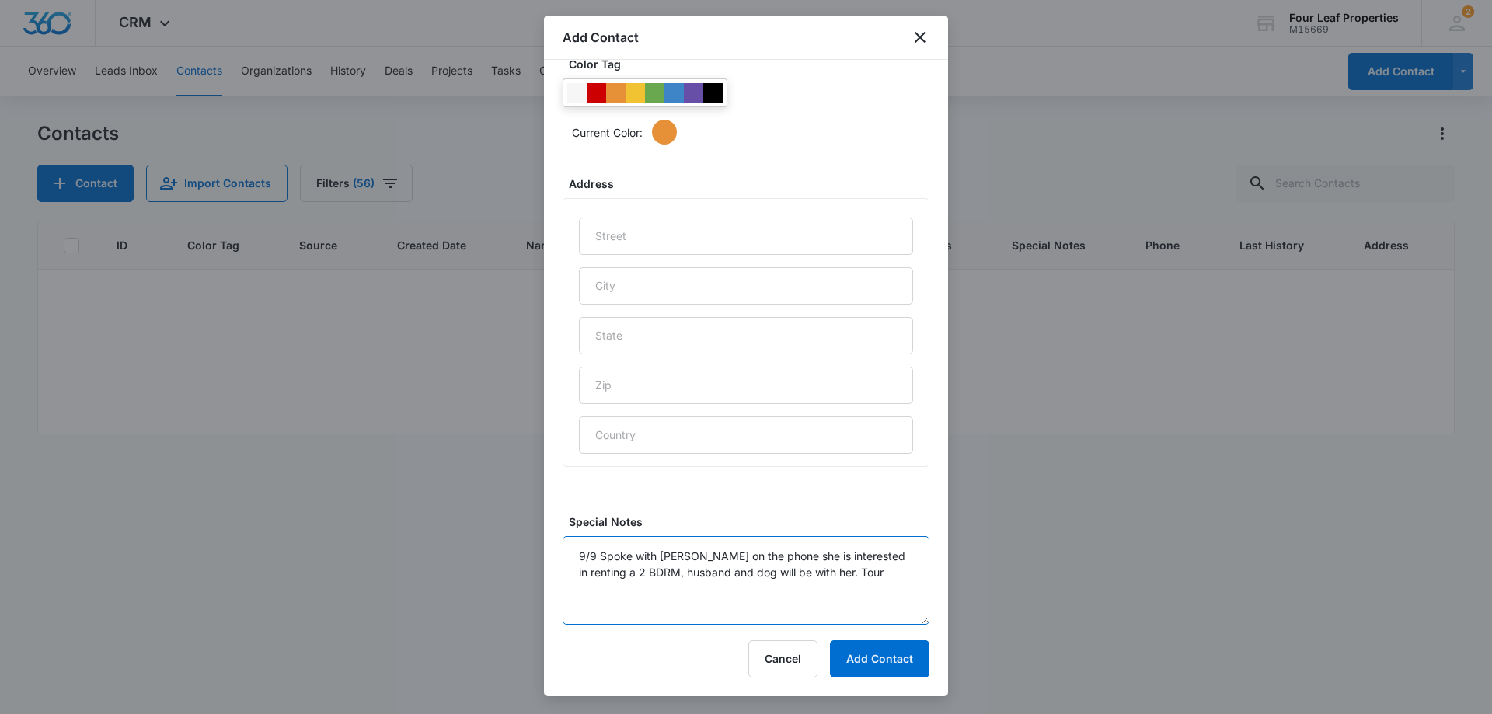
click at [671, 573] on textarea "9/9 Spoke with Denise on the phone she is interested in renting a 2 BDRM, husba…" at bounding box center [746, 580] width 367 height 89
click at [666, 572] on textarea "9/9 Spoke with Denise on the phone she is interested in renting a 2 BDRM, husba…" at bounding box center [746, 580] width 367 height 89
click at [672, 574] on textarea "9/9 Spoke with Denise on the phone she is interested in renting a 2 BDRM, husba…" at bounding box center [746, 580] width 367 height 89
click at [664, 588] on textarea "9/9 Spoke with Denise on the phone she is interested in renting a 2 BDRM, husba…" at bounding box center [746, 580] width 367 height 89
click at [671, 577] on textarea "9/9 Spoke with Denise on the phone she is interested in renting a 2 BDRM, husba…" at bounding box center [746, 580] width 367 height 89
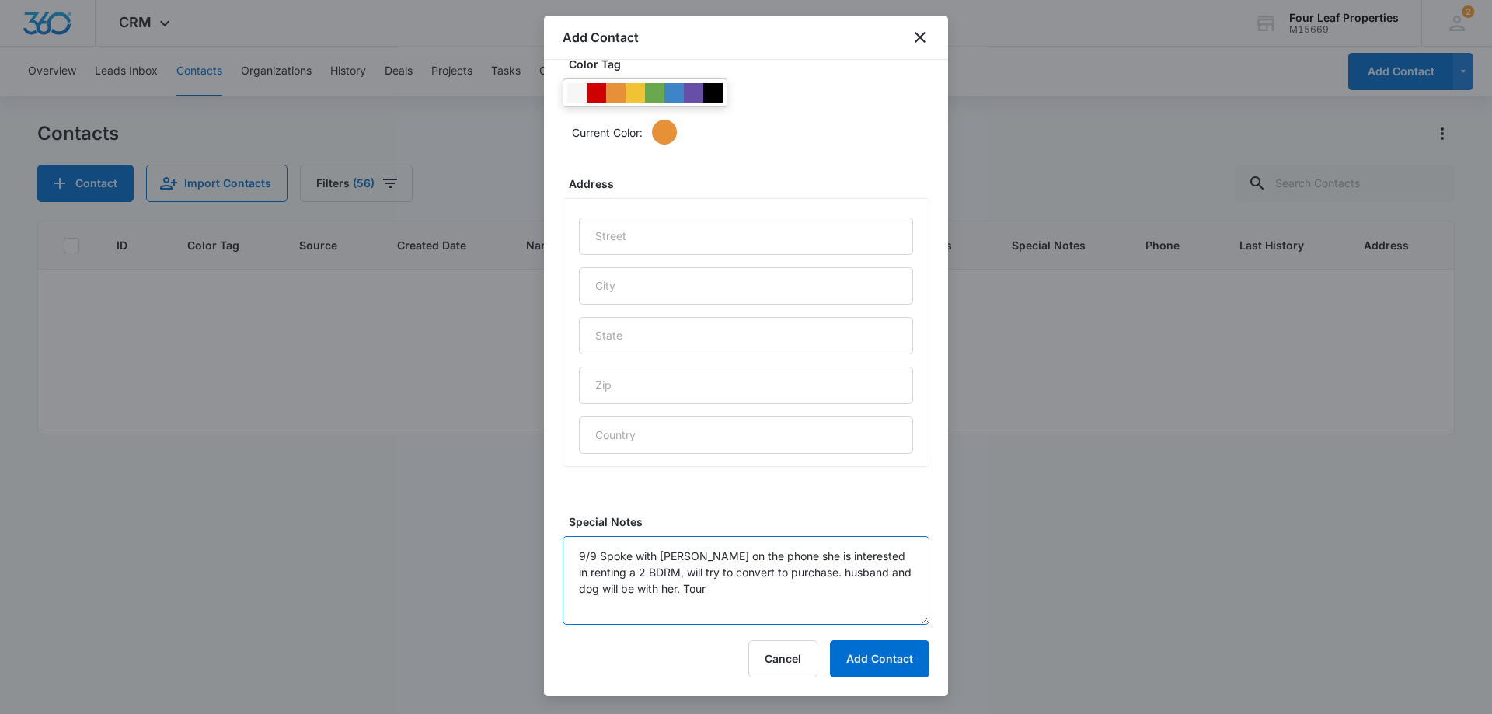
click at [732, 597] on textarea "9/9 Spoke with Denise on the phone she is interested in renting a 2 BDRM, will …" at bounding box center [746, 580] width 367 height 89
type textarea "9/9 Spoke with Denise on the phone she is interested in renting a 2 BDRM, will …"
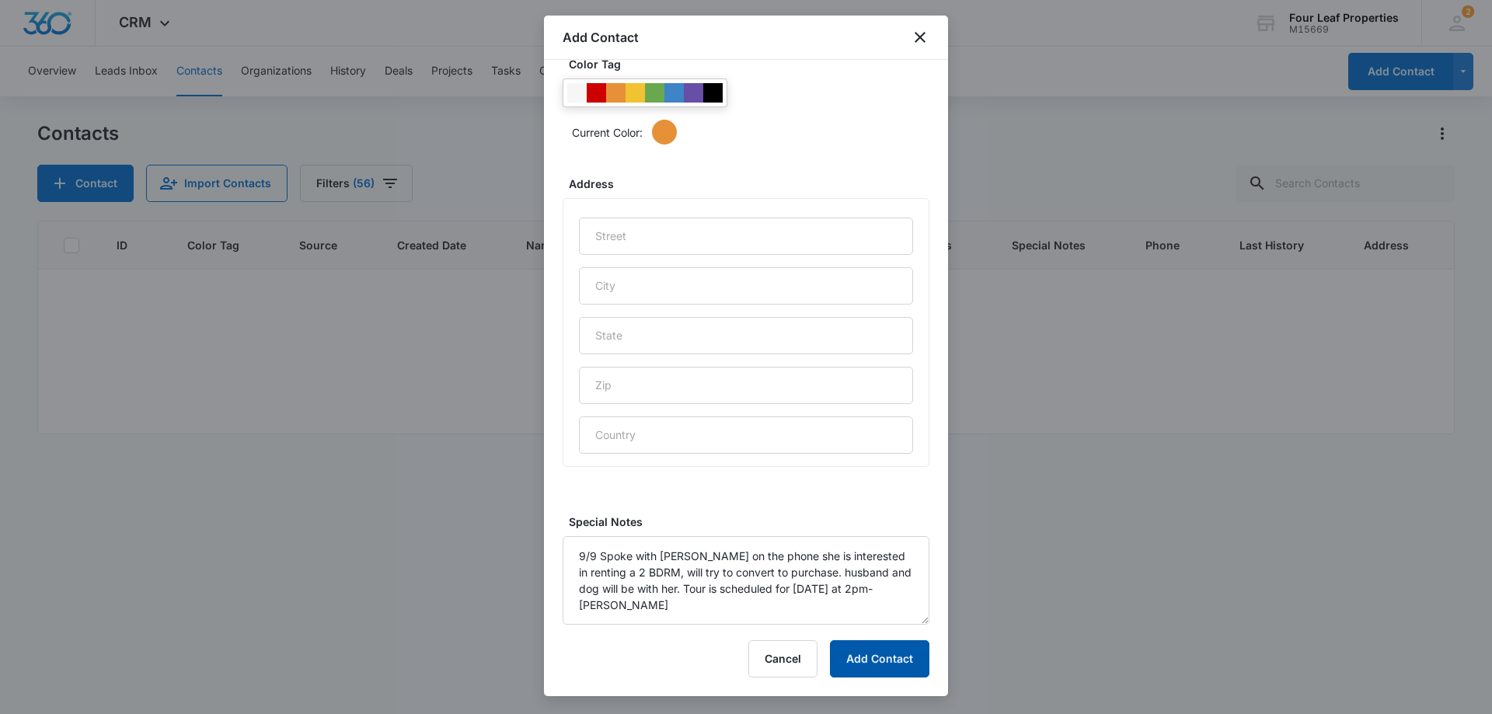
click at [880, 662] on button "Add Contact" at bounding box center [879, 658] width 99 height 37
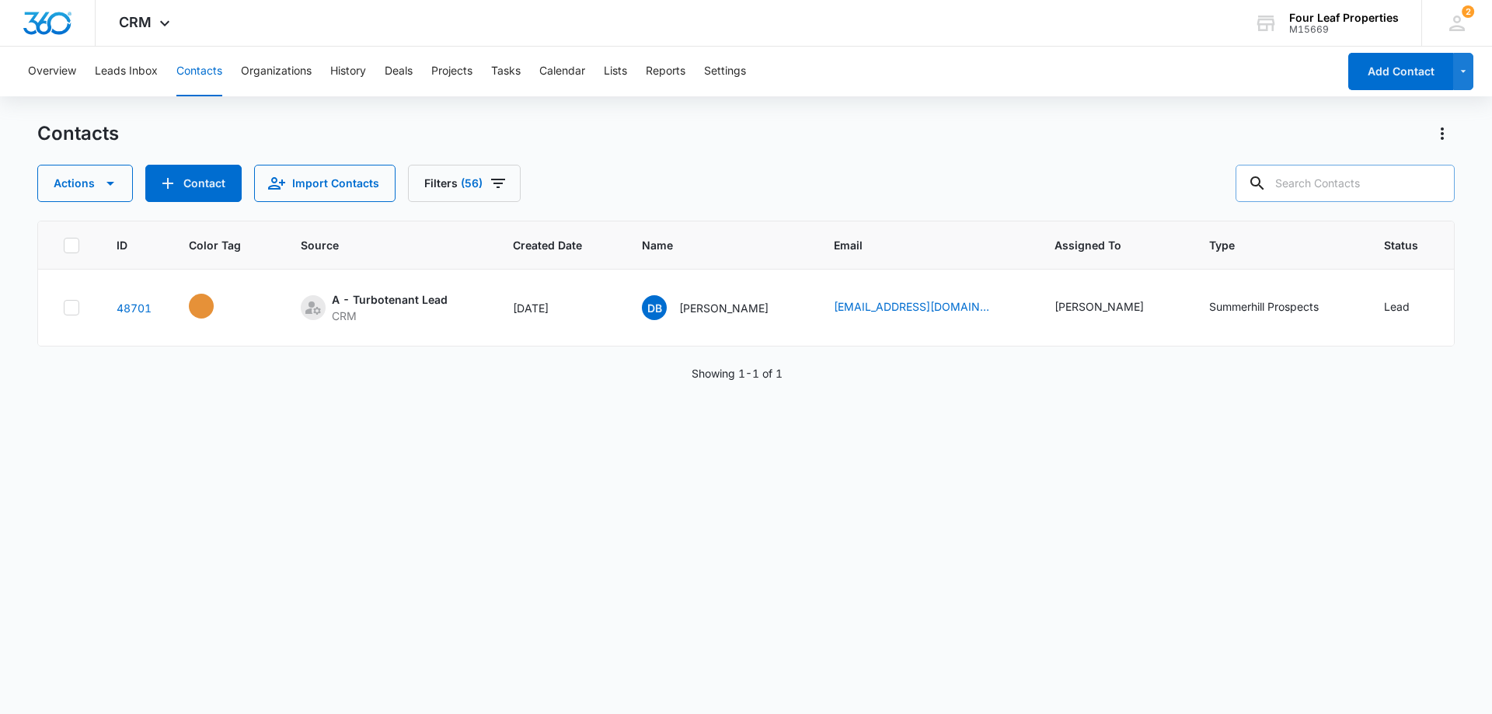
click at [1313, 186] on input "text" at bounding box center [1344, 183] width 219 height 37
paste input "Tara Wetherhult"
type input "Tara Wetherhult"
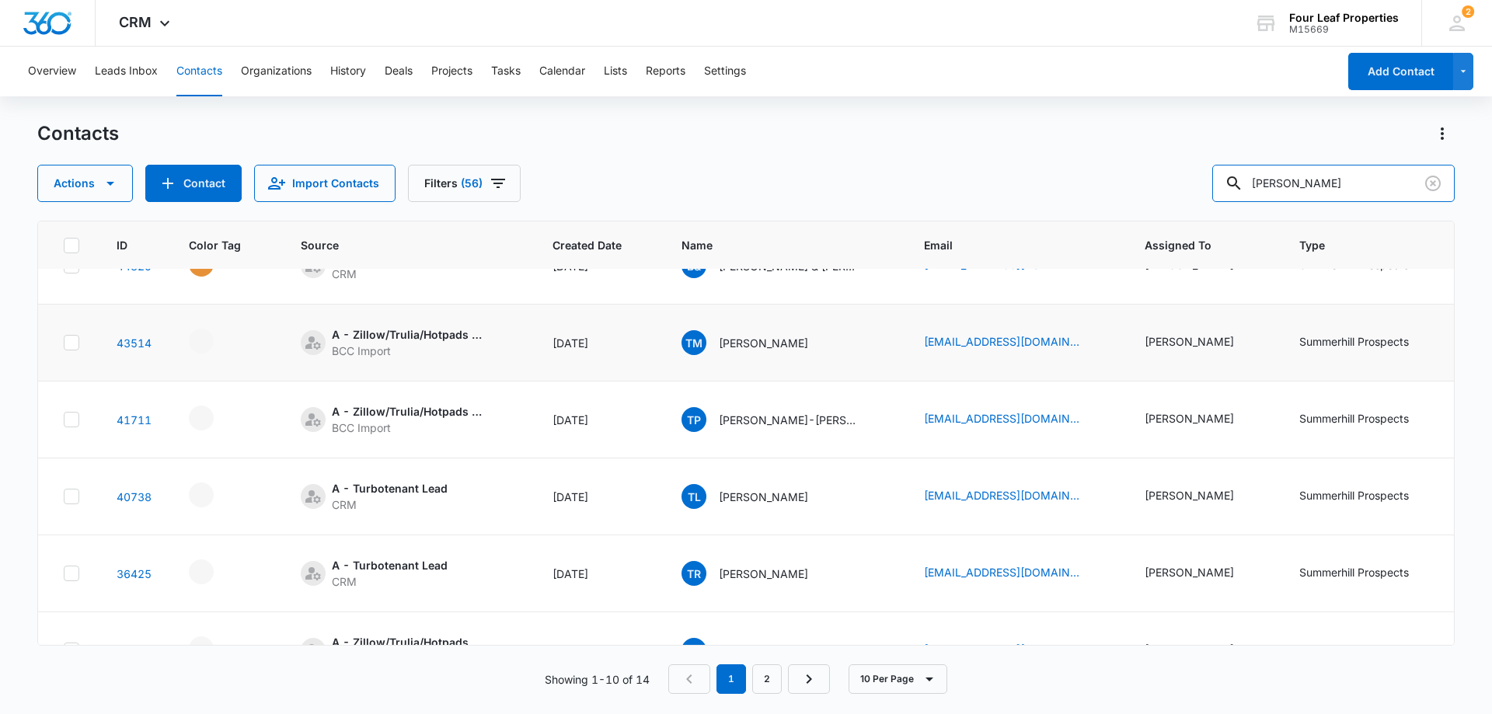
scroll to position [0, 0]
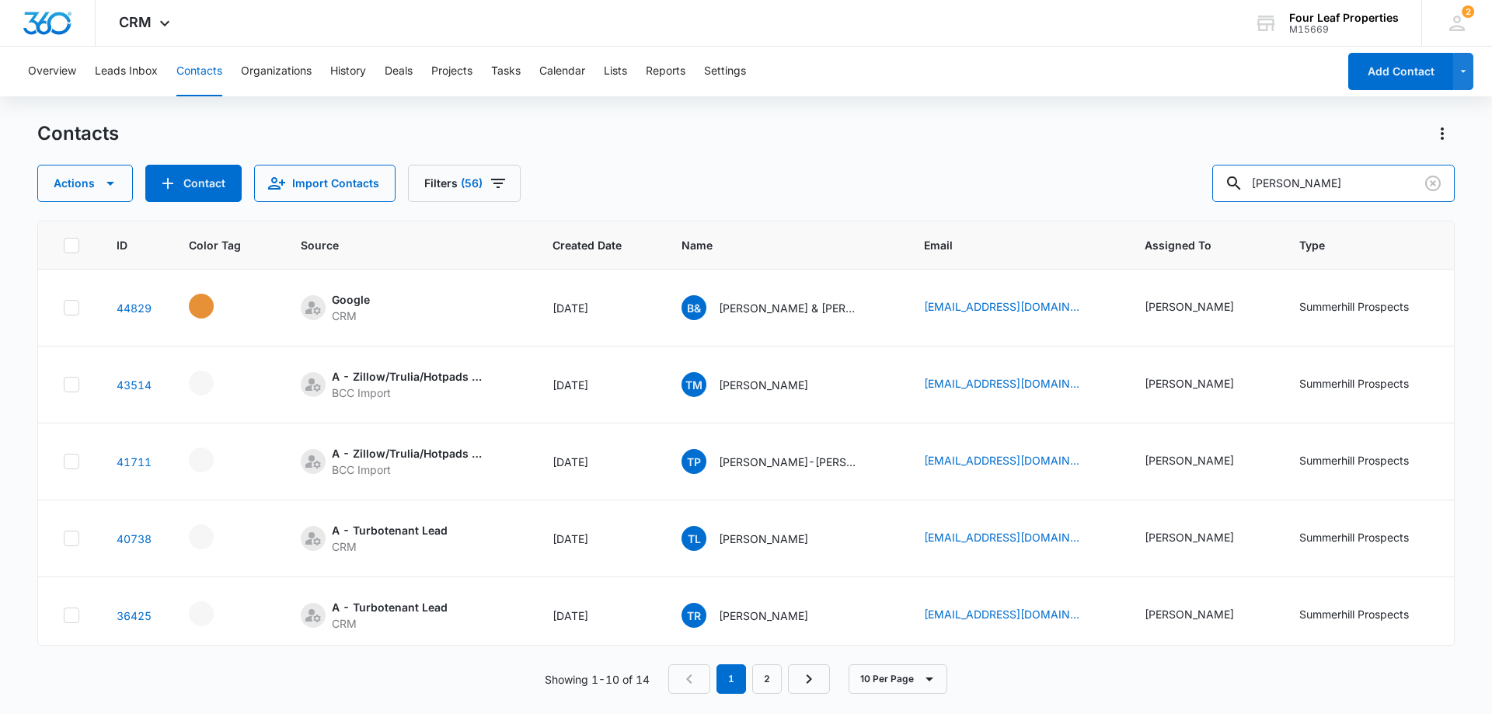
drag, startPoint x: 1287, startPoint y: 195, endPoint x: 866, endPoint y: 261, distance: 427.0
click at [872, 262] on div "Contacts Actions Contact Import Contacts Filters (56) Tara Wetherhult ID Color …" at bounding box center [745, 416] width 1417 height 591
paste input "tel:9892554867"
drag, startPoint x: 1280, startPoint y: 179, endPoint x: 1245, endPoint y: 189, distance: 35.6
click at [1245, 189] on div "tel:9892554867" at bounding box center [1333, 183] width 242 height 37
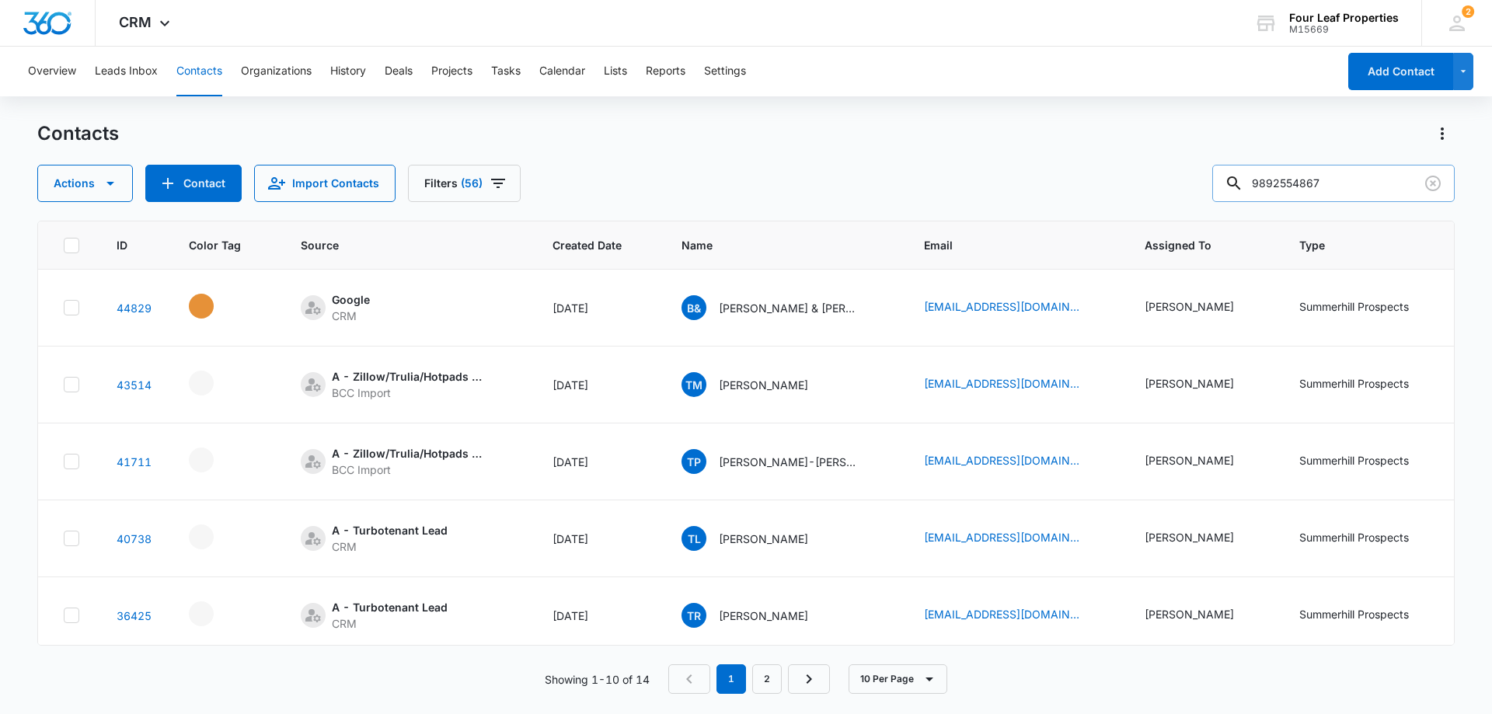
click at [1340, 172] on input "9892554867" at bounding box center [1333, 183] width 242 height 37
type input "9892554867"
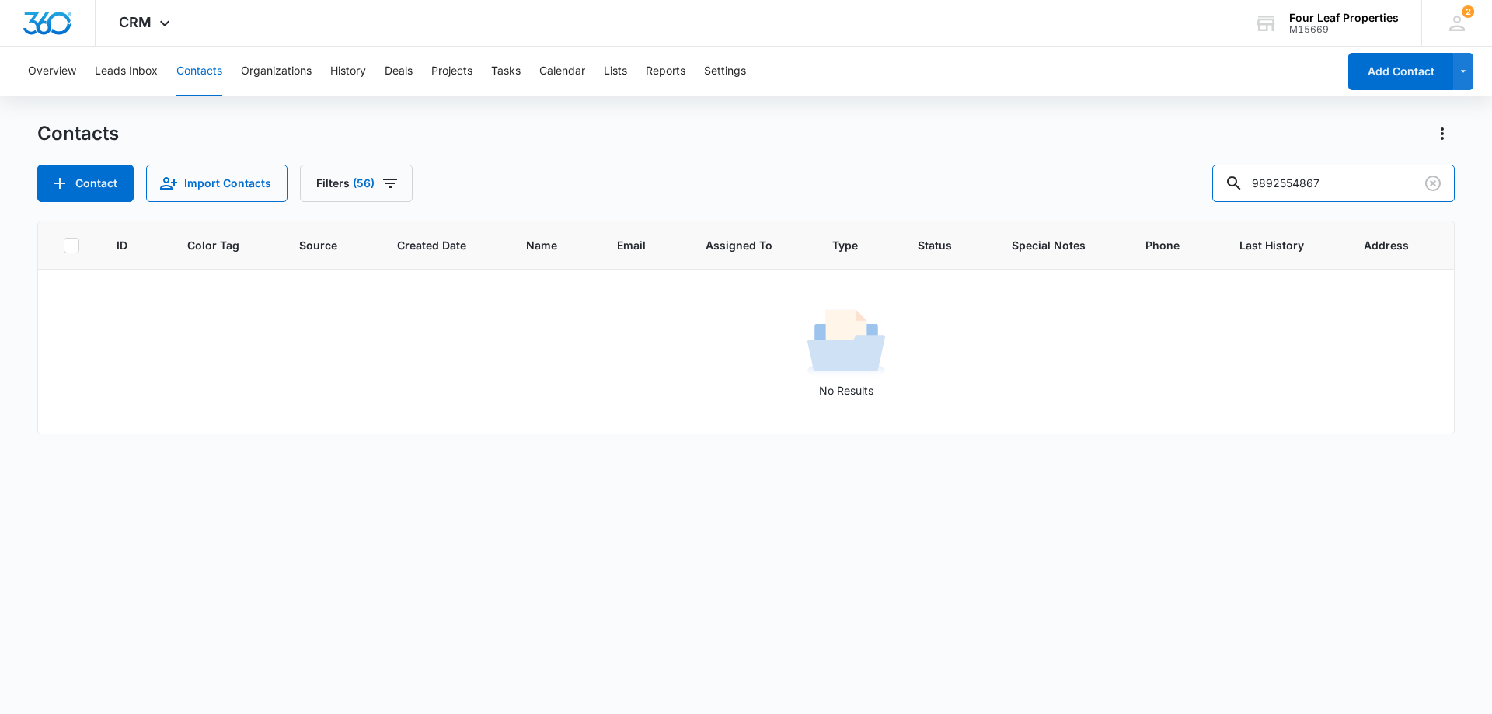
drag, startPoint x: 1343, startPoint y: 189, endPoint x: 1183, endPoint y: 198, distance: 161.1
click at [1183, 198] on div "Contact Import Contacts Filters (56) 9892554867" at bounding box center [745, 183] width 1417 height 37
click at [121, 168] on button "Contact" at bounding box center [85, 183] width 96 height 37
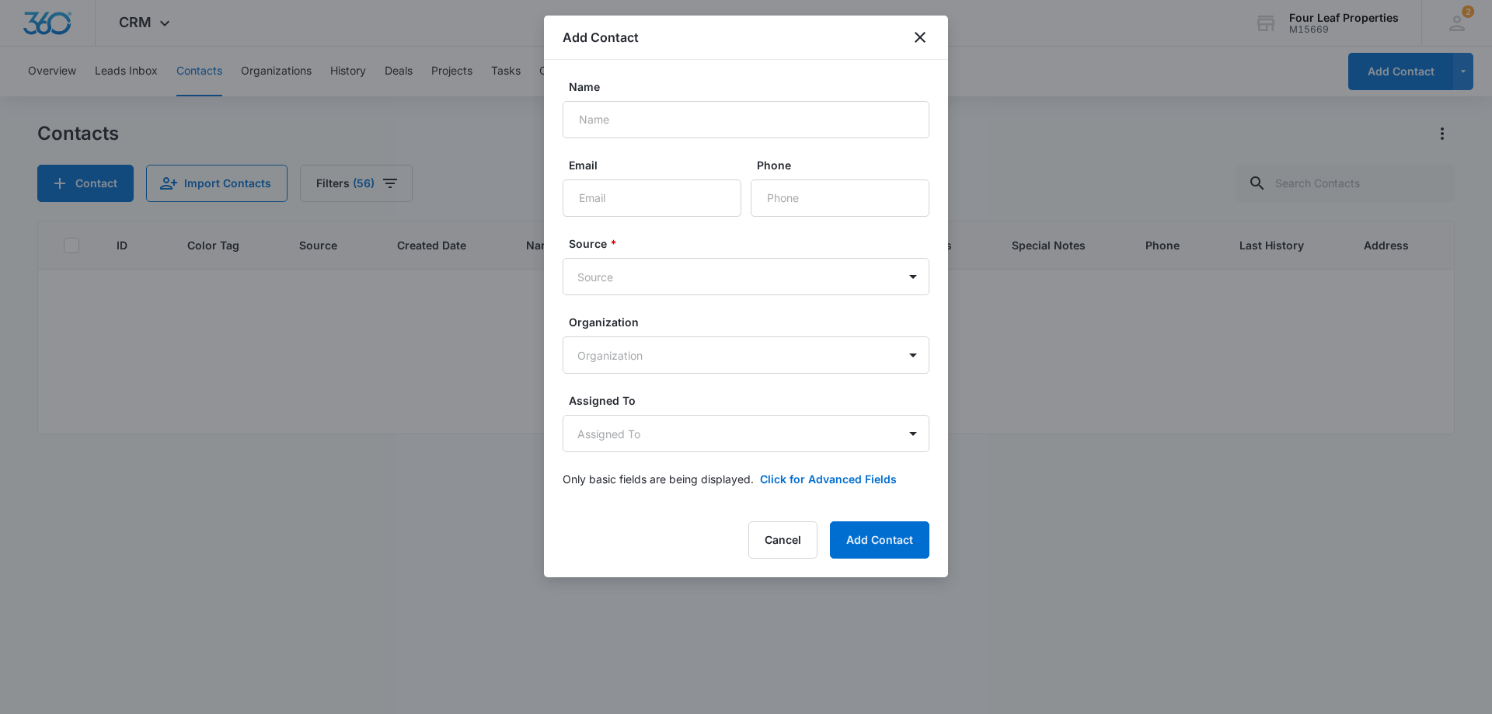
click at [667, 100] on div "Name" at bounding box center [746, 108] width 367 height 60
click at [659, 113] on input "Name" at bounding box center [746, 119] width 367 height 37
type input "Tara Wetherhult"
click at [669, 201] on input "Email" at bounding box center [652, 197] width 179 height 37
paste input "tara_m_hall@yahoo.com"
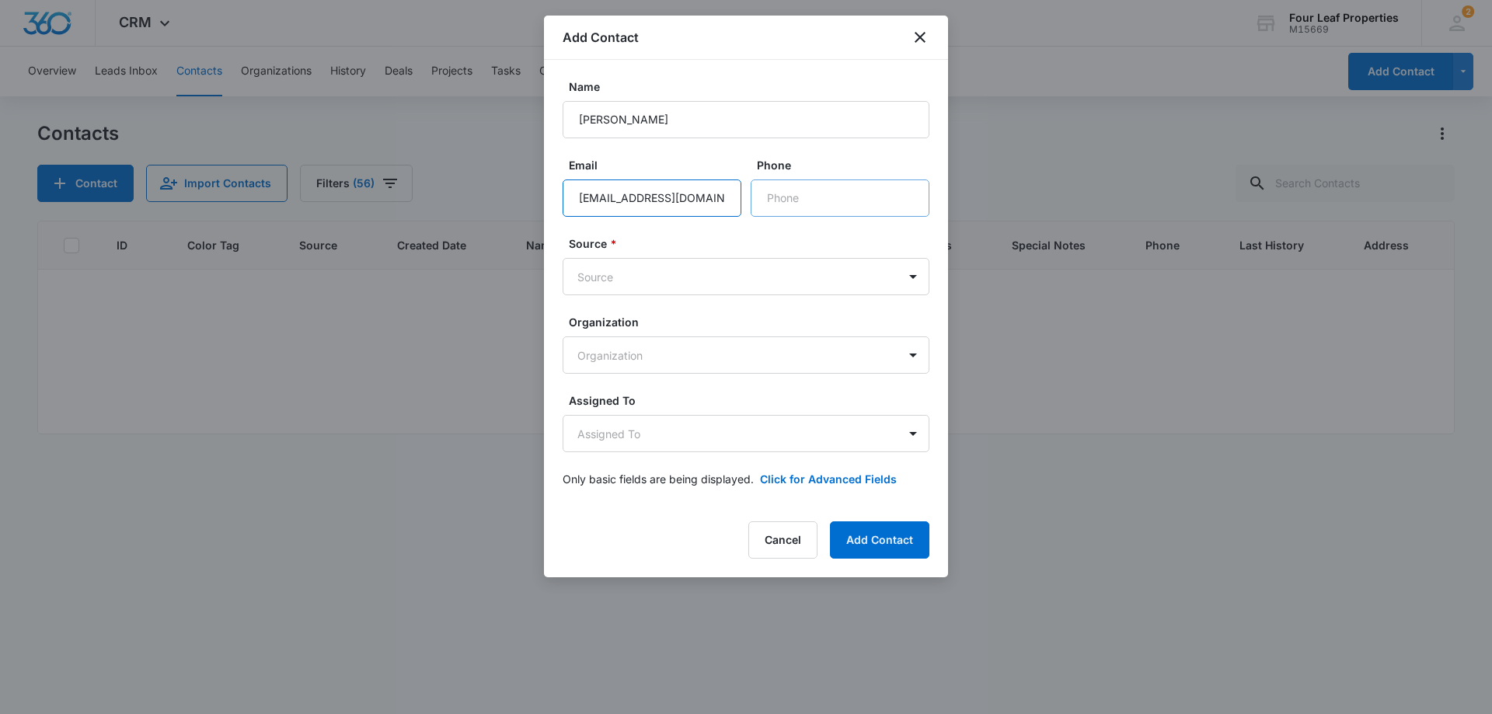
type input "tara_m_hall@yahoo.com"
click at [783, 197] on input "Phone" at bounding box center [840, 197] width 179 height 37
drag, startPoint x: 902, startPoint y: 218, endPoint x: 848, endPoint y: 195, distance: 58.2
click at [848, 195] on input "Phone" at bounding box center [840, 197] width 179 height 37
paste input "(989) 255-4867"
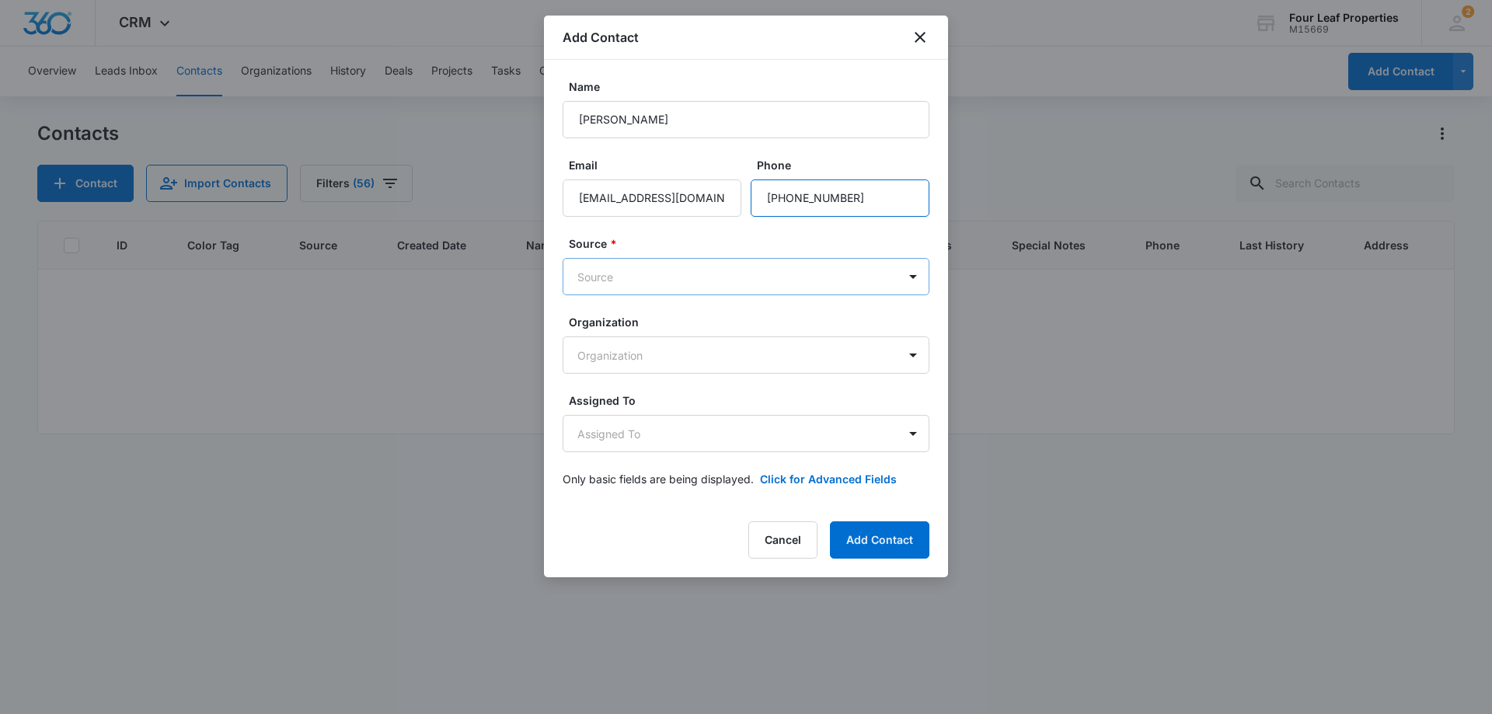
type input "(989) 255-4867"
click at [730, 273] on body "CRM Apps Reputation Websites Forms CRM Email Social Shop Payments POS Content A…" at bounding box center [746, 357] width 1492 height 714
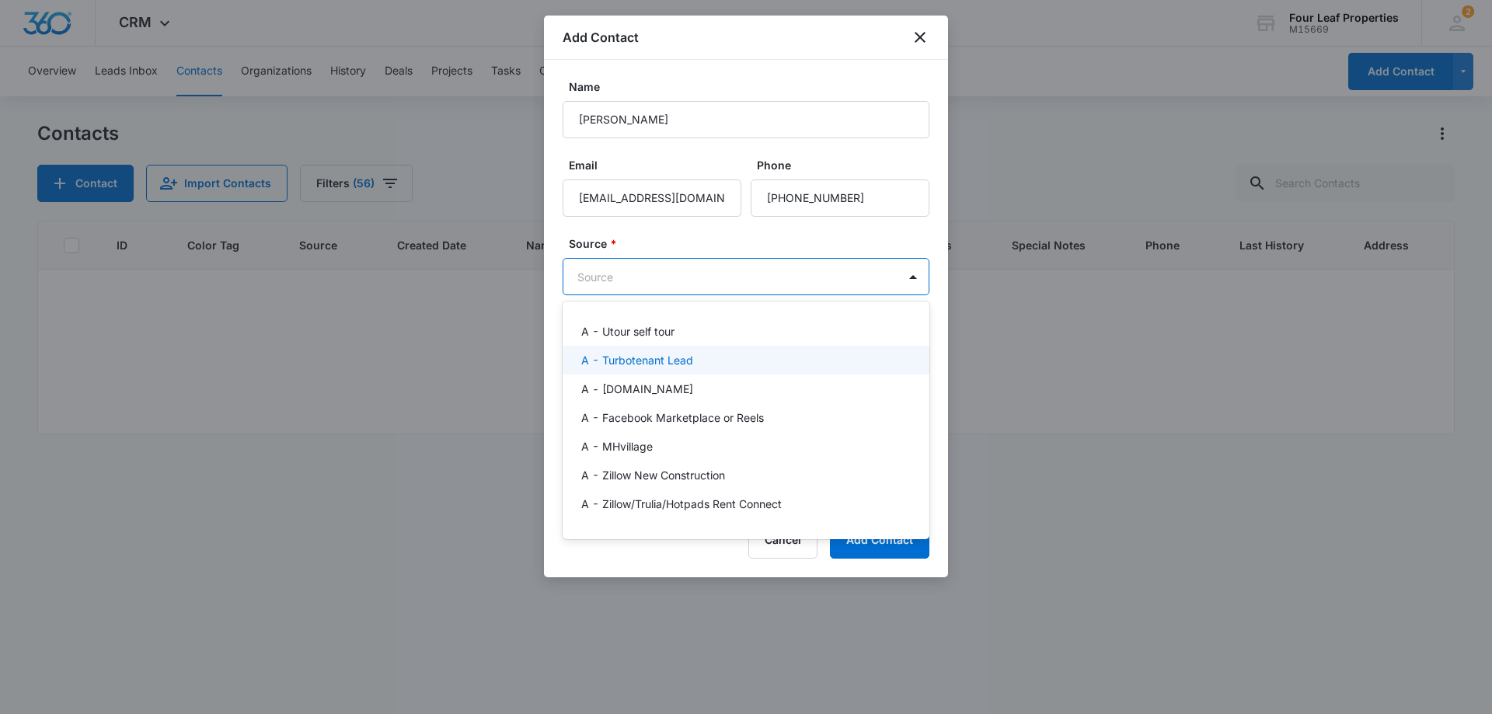
click at [698, 367] on div "A - Turbotenant Lead" at bounding box center [744, 360] width 326 height 16
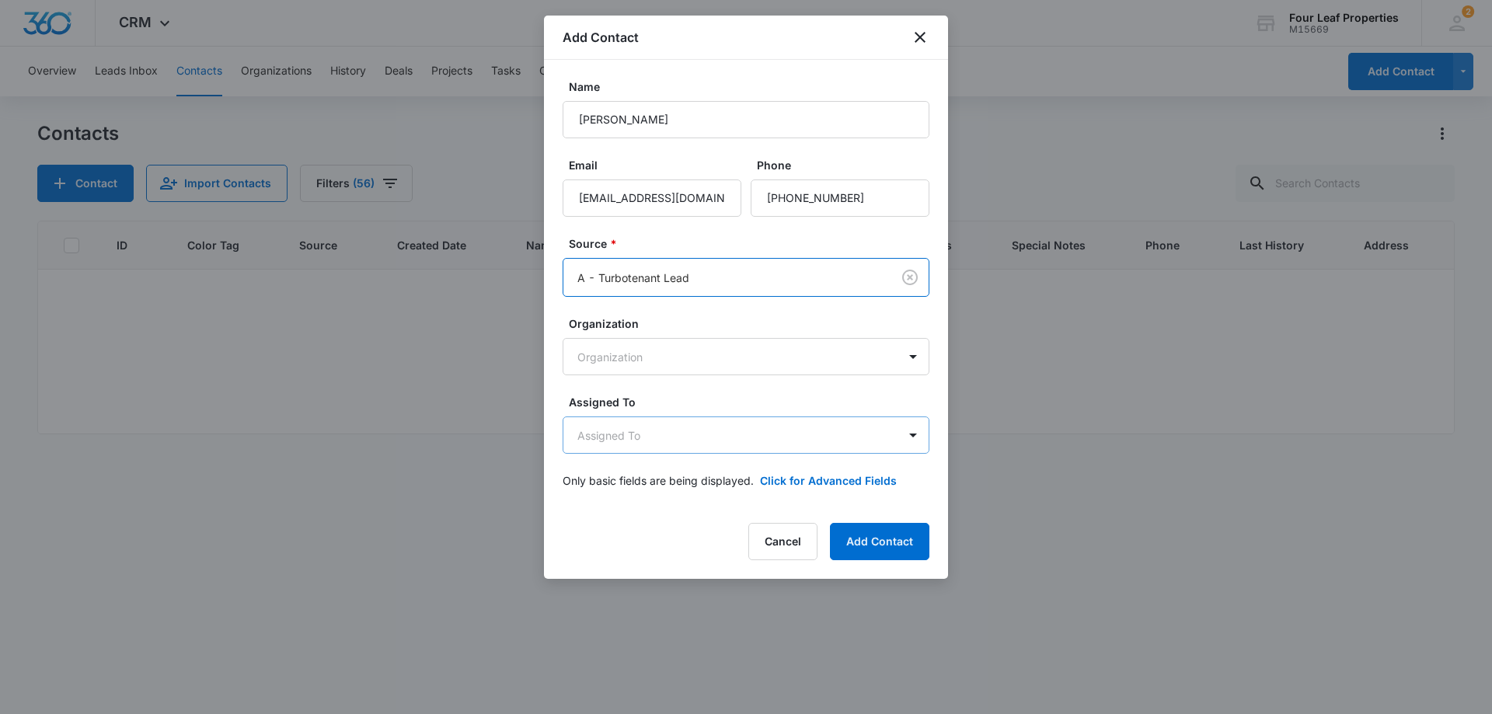
click at [687, 425] on body "CRM Apps Reputation Websites Forms CRM Email Social Shop Payments POS Content A…" at bounding box center [746, 357] width 1492 height 714
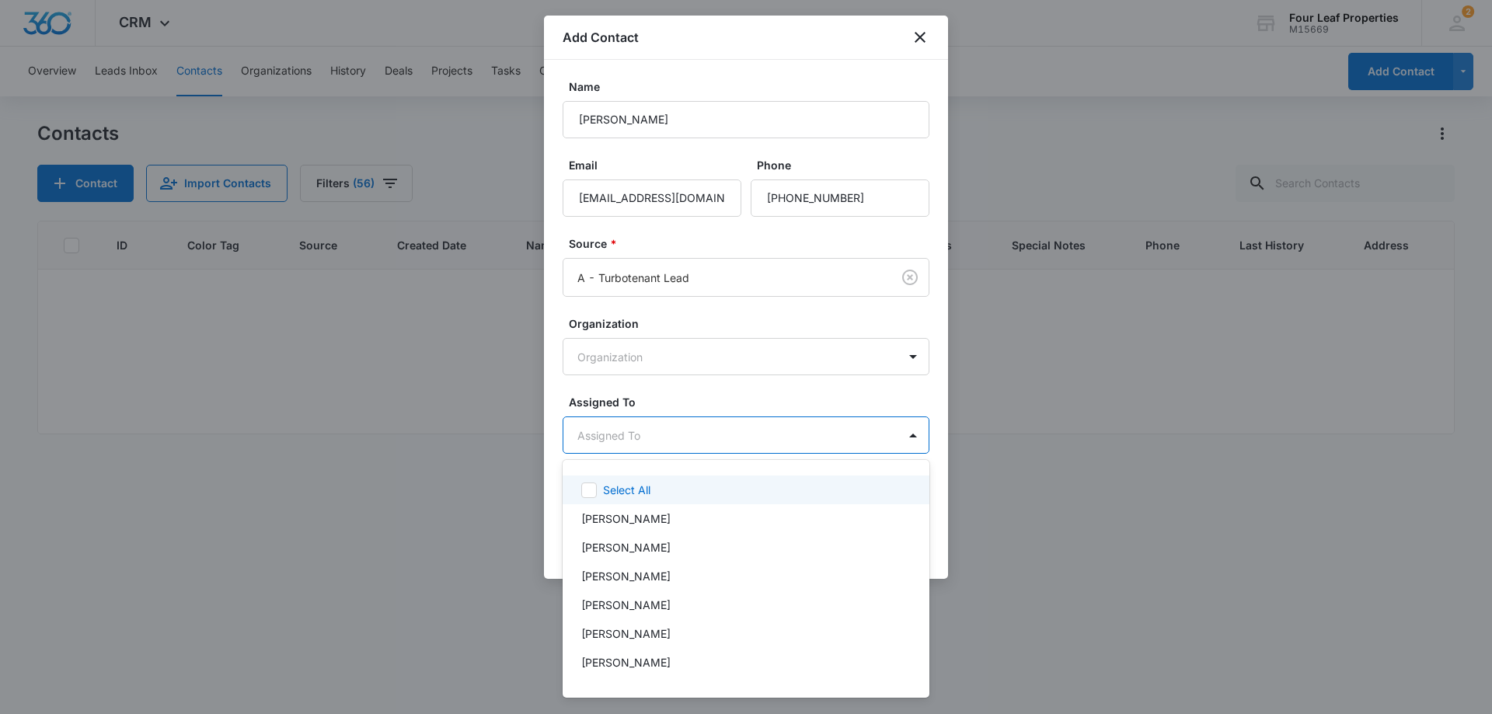
type input "k"
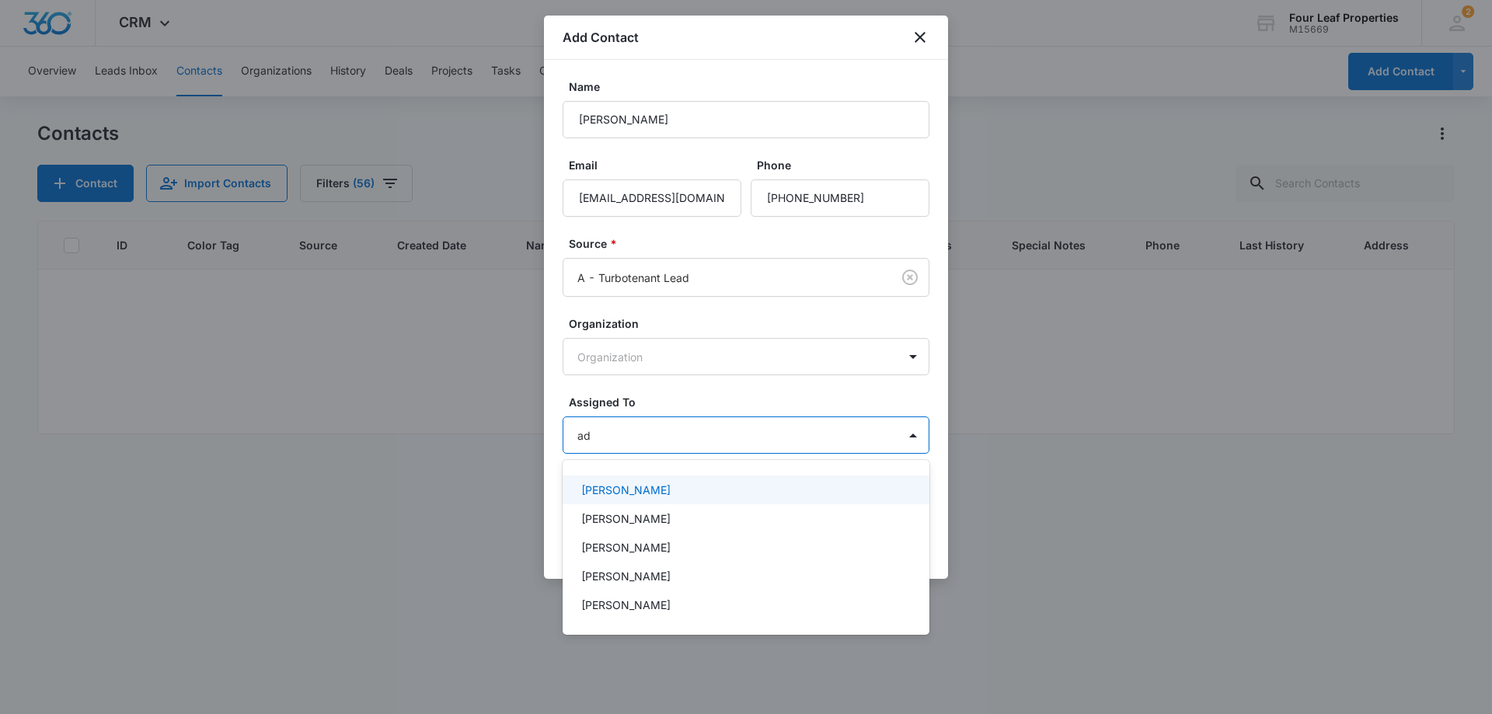
type input "a"
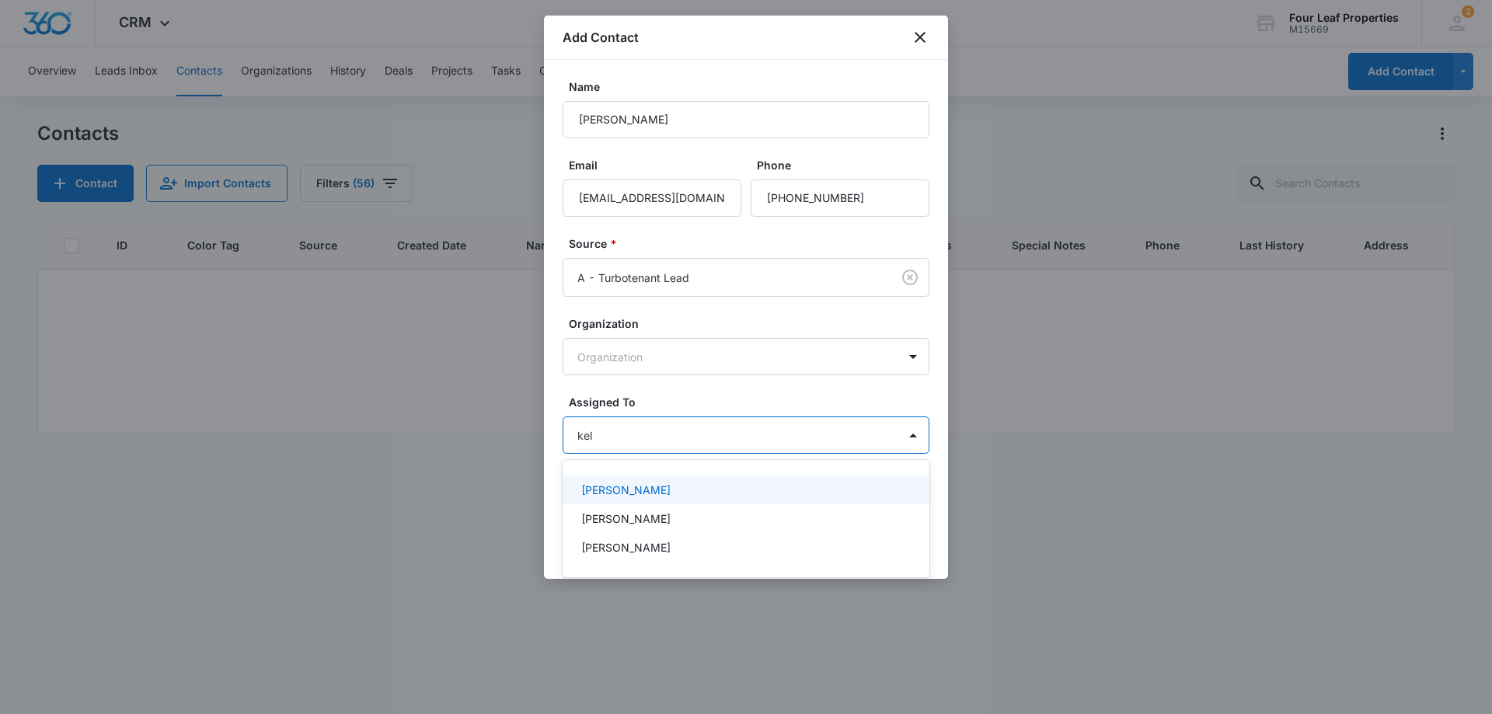
type input "kell"
click at [674, 492] on div "Kelly Mursch" at bounding box center [744, 490] width 326 height 16
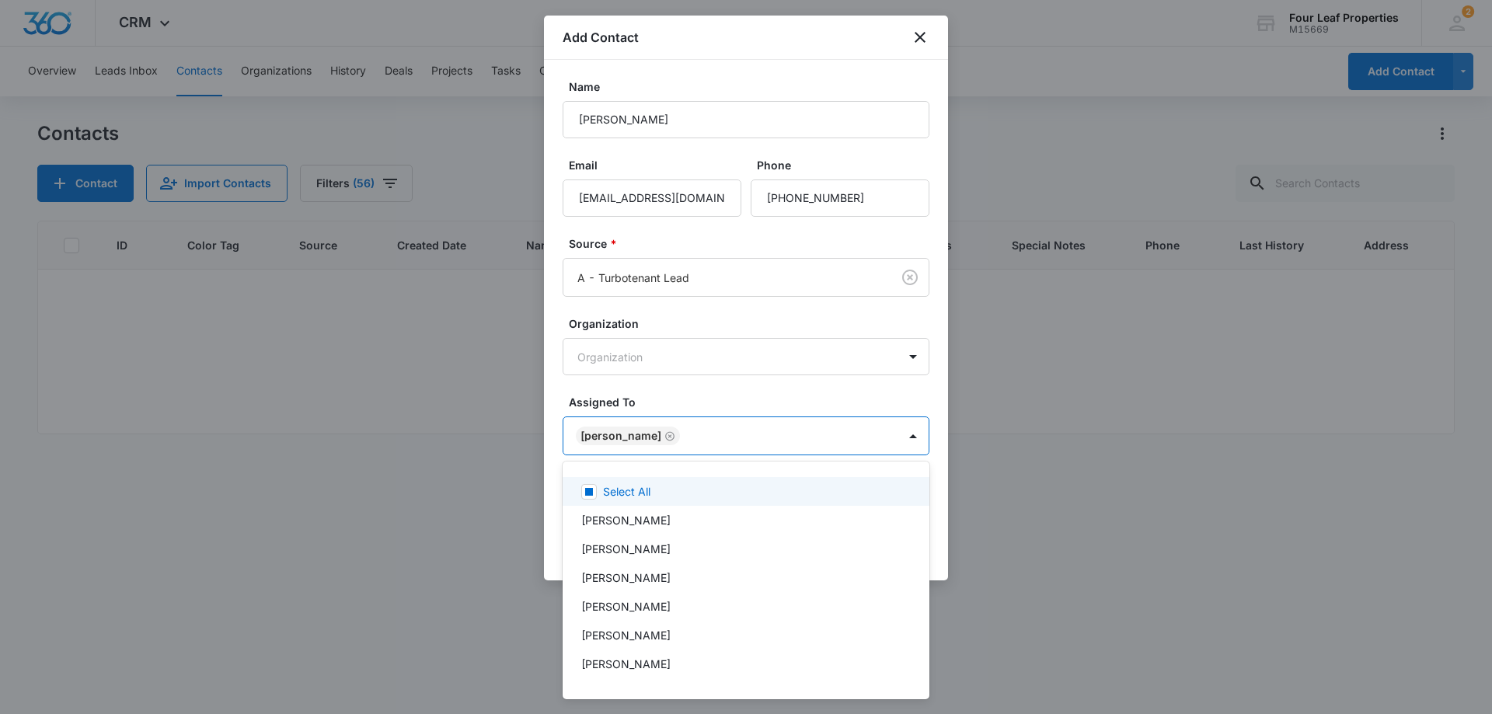
click at [710, 400] on div at bounding box center [746, 357] width 1492 height 714
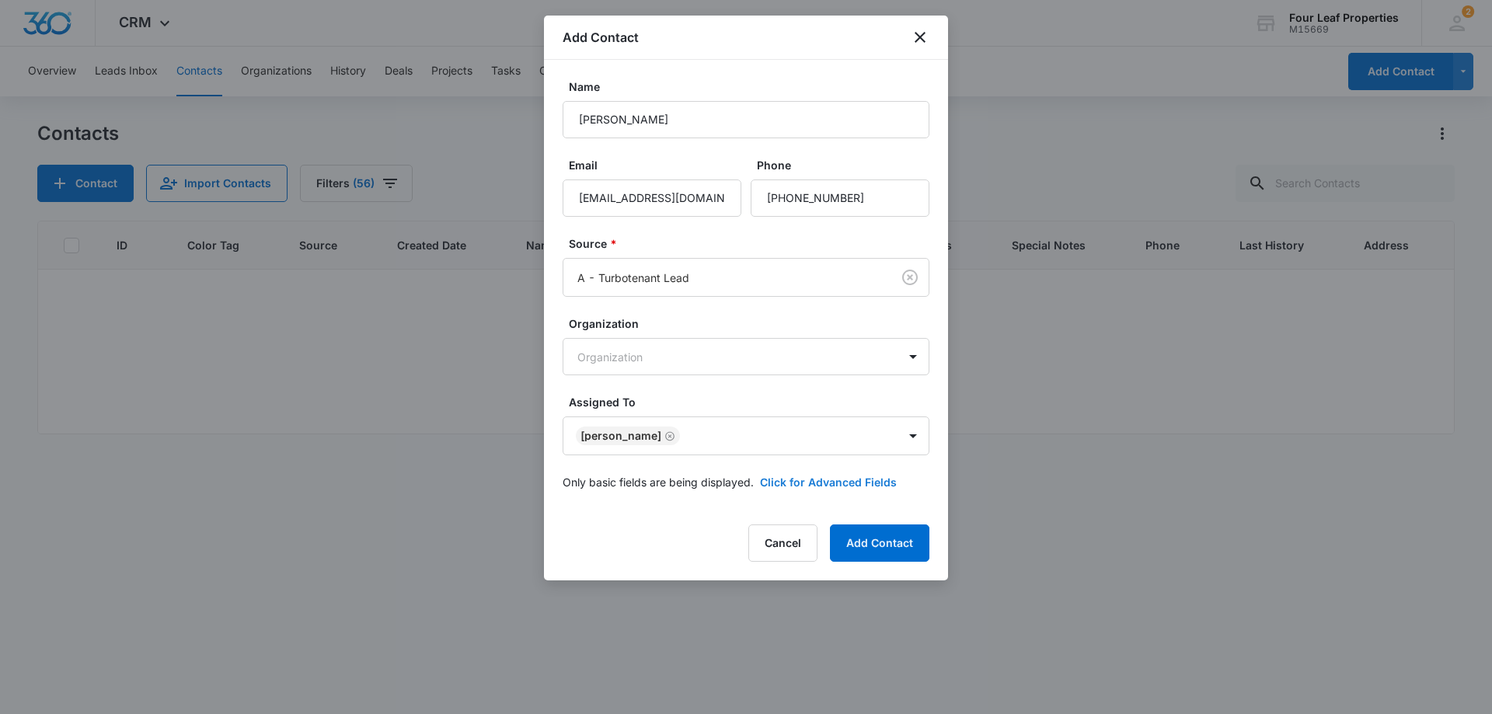
click at [799, 479] on button "Click for Advanced Fields" at bounding box center [828, 482] width 137 height 16
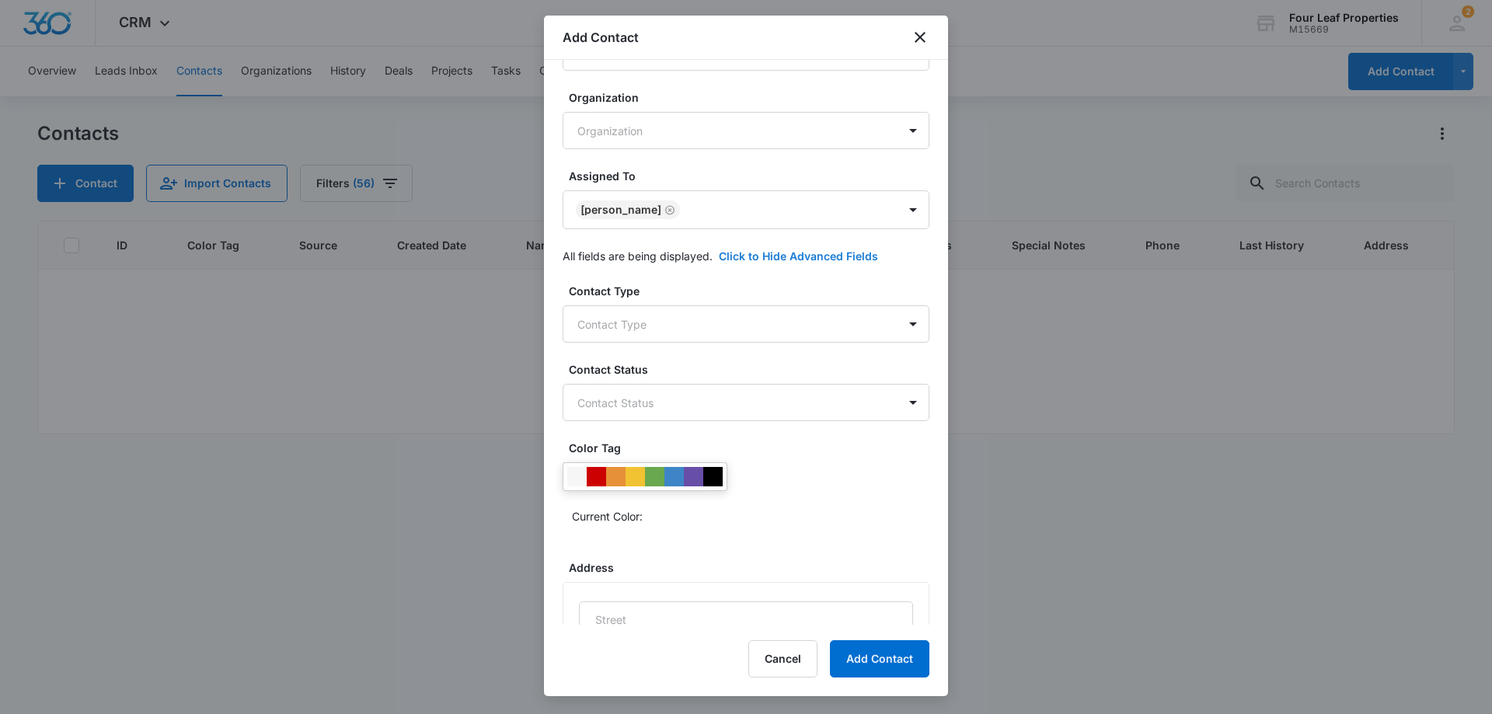
scroll to position [233, 0]
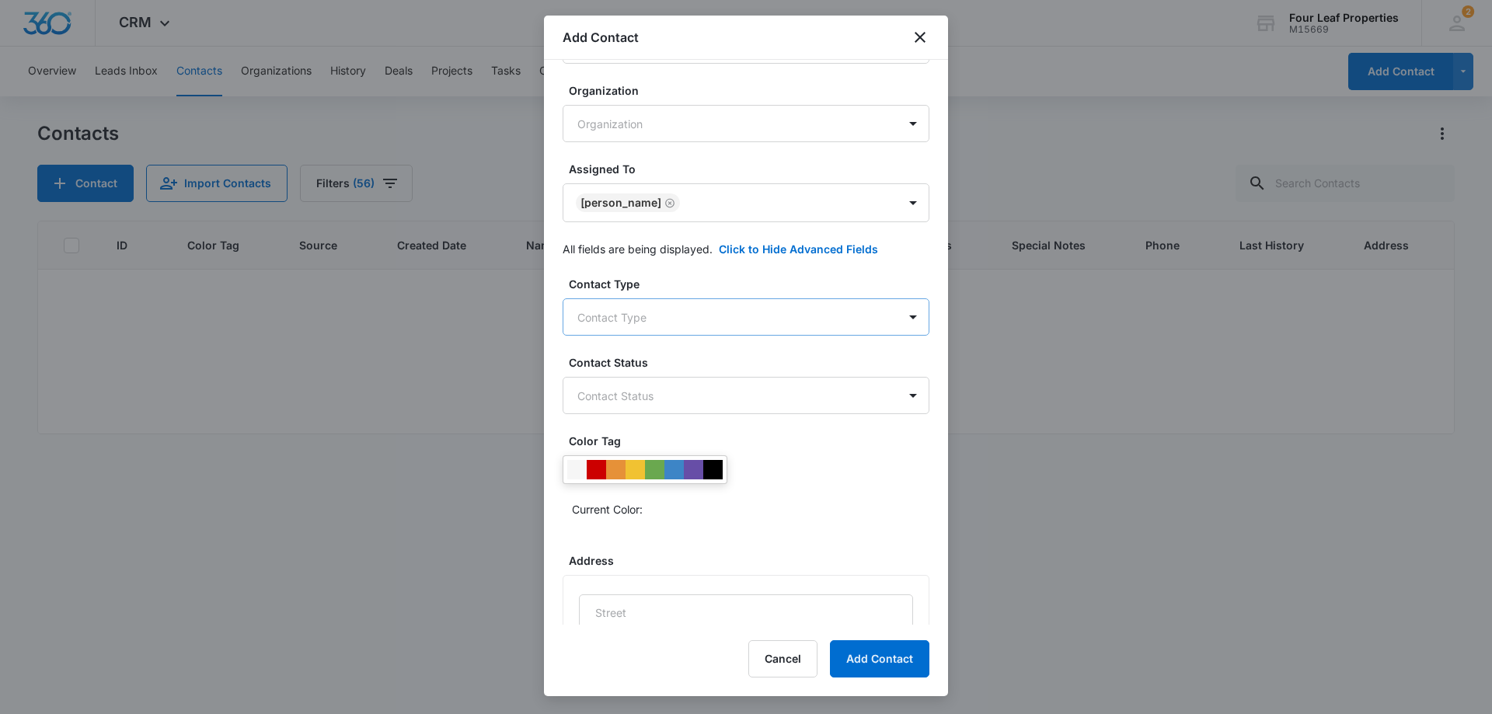
click at [715, 325] on body "CRM Apps Reputation Websites Forms CRM Email Social Shop Payments POS Content A…" at bounding box center [746, 357] width 1492 height 714
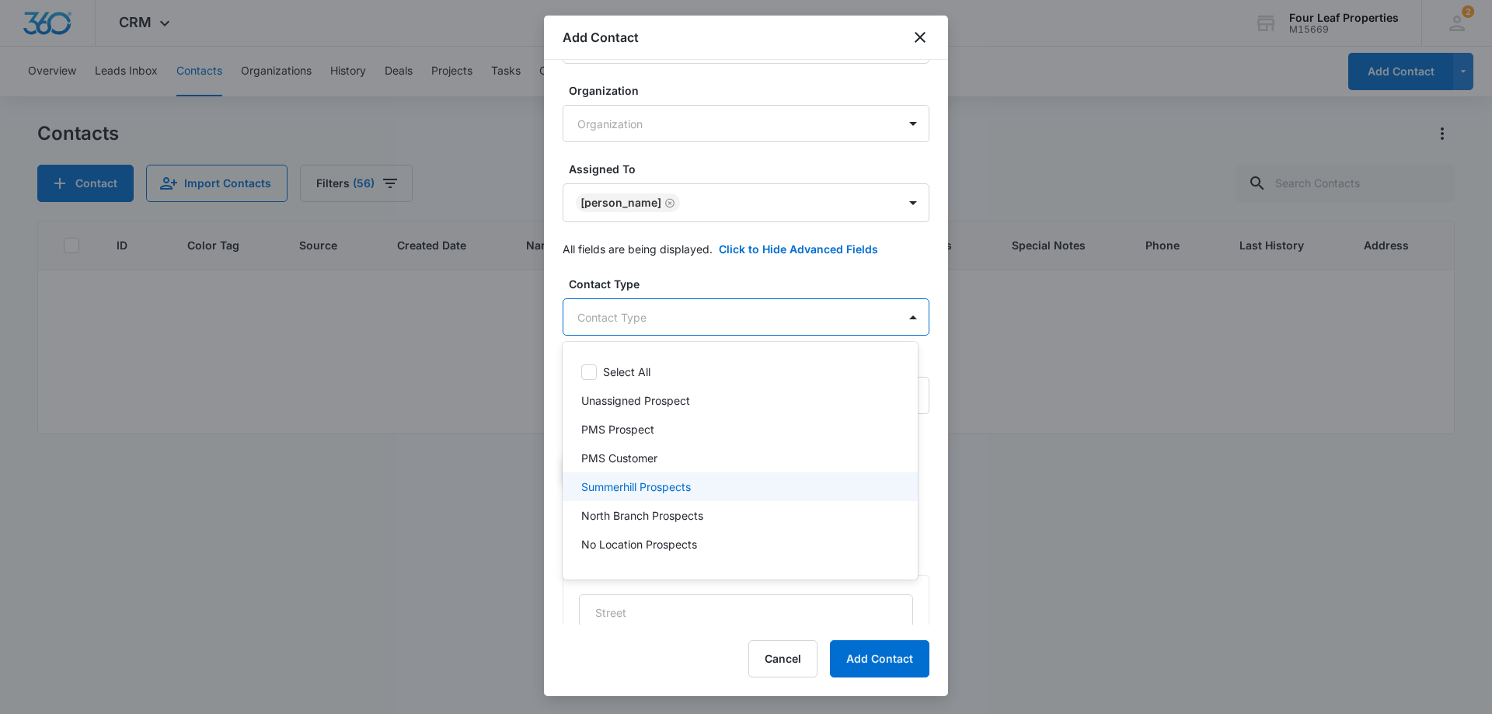
click at [691, 481] on p "Summerhill Prospects" at bounding box center [636, 487] width 110 height 16
drag, startPoint x: 761, startPoint y: 287, endPoint x: 758, endPoint y: 298, distance: 11.1
click at [761, 287] on div at bounding box center [746, 357] width 1492 height 714
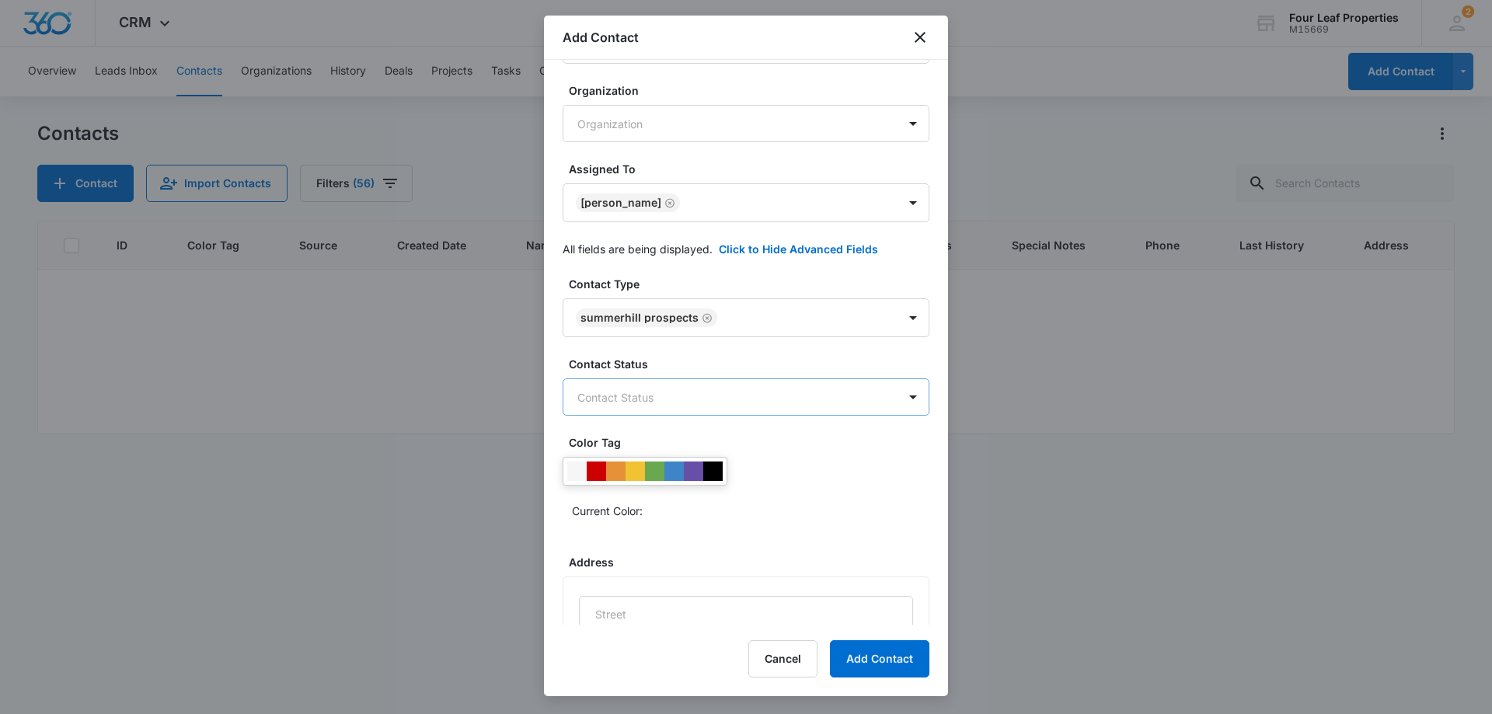
click at [729, 389] on body "CRM Apps Reputation Websites Forms CRM Email Social Shop Payments POS Content A…" at bounding box center [746, 357] width 1492 height 714
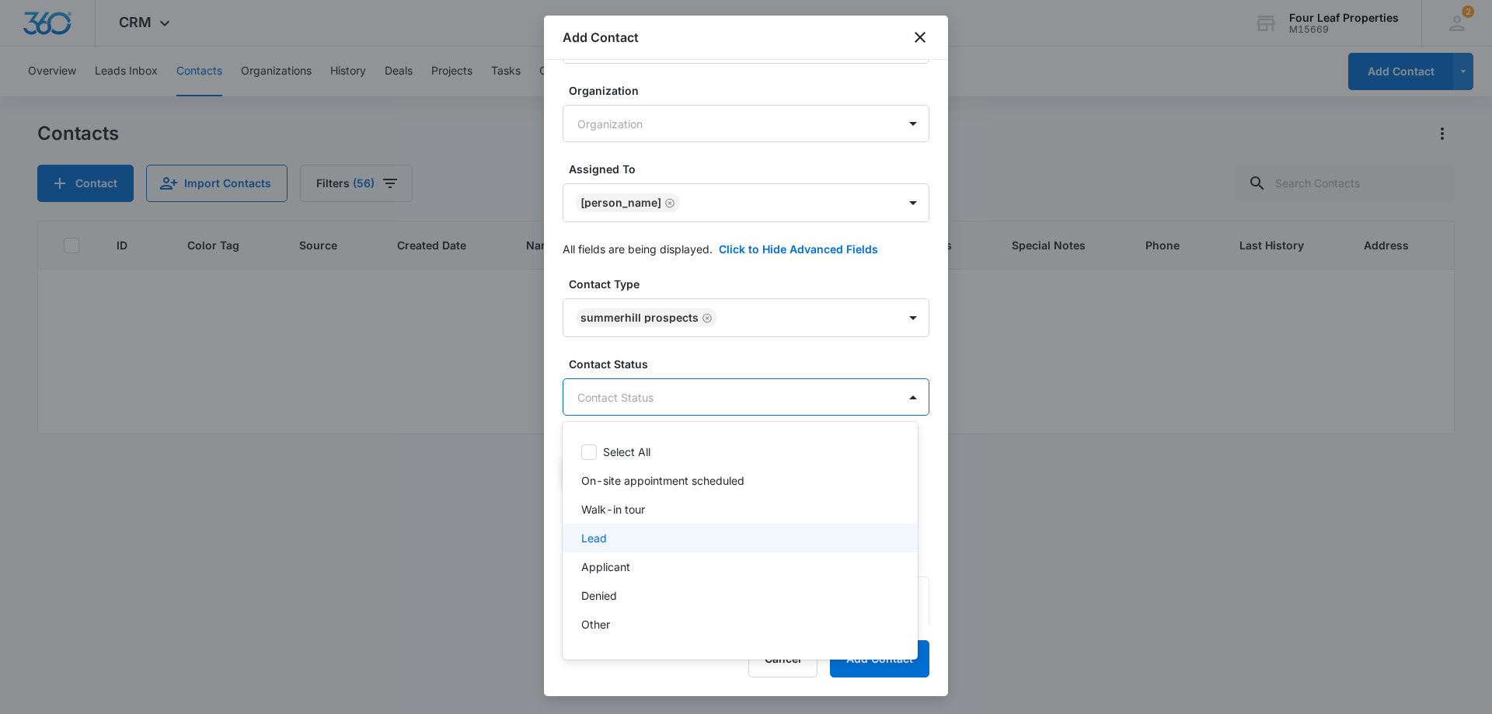
click at [691, 534] on div "Lead" at bounding box center [738, 538] width 315 height 16
click at [747, 366] on div at bounding box center [746, 357] width 1492 height 714
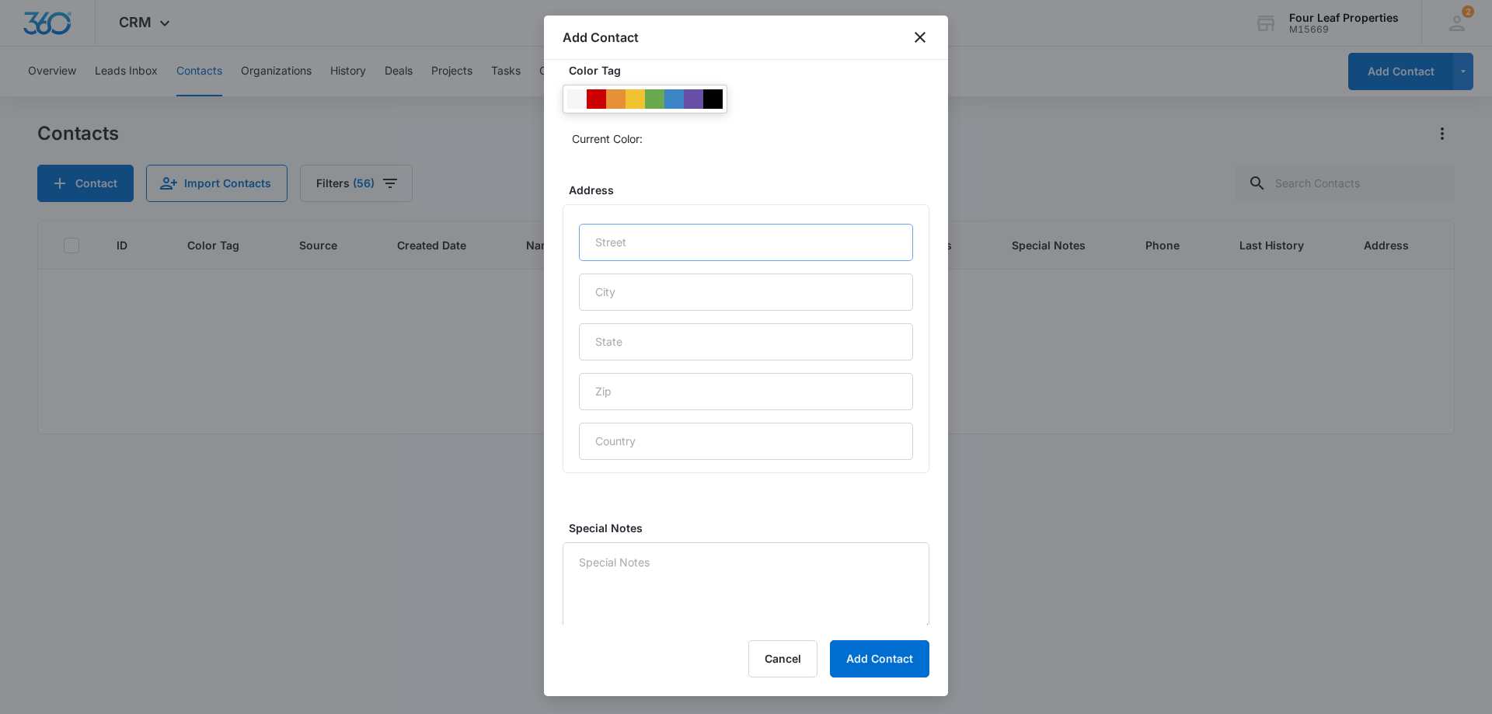
scroll to position [613, 0]
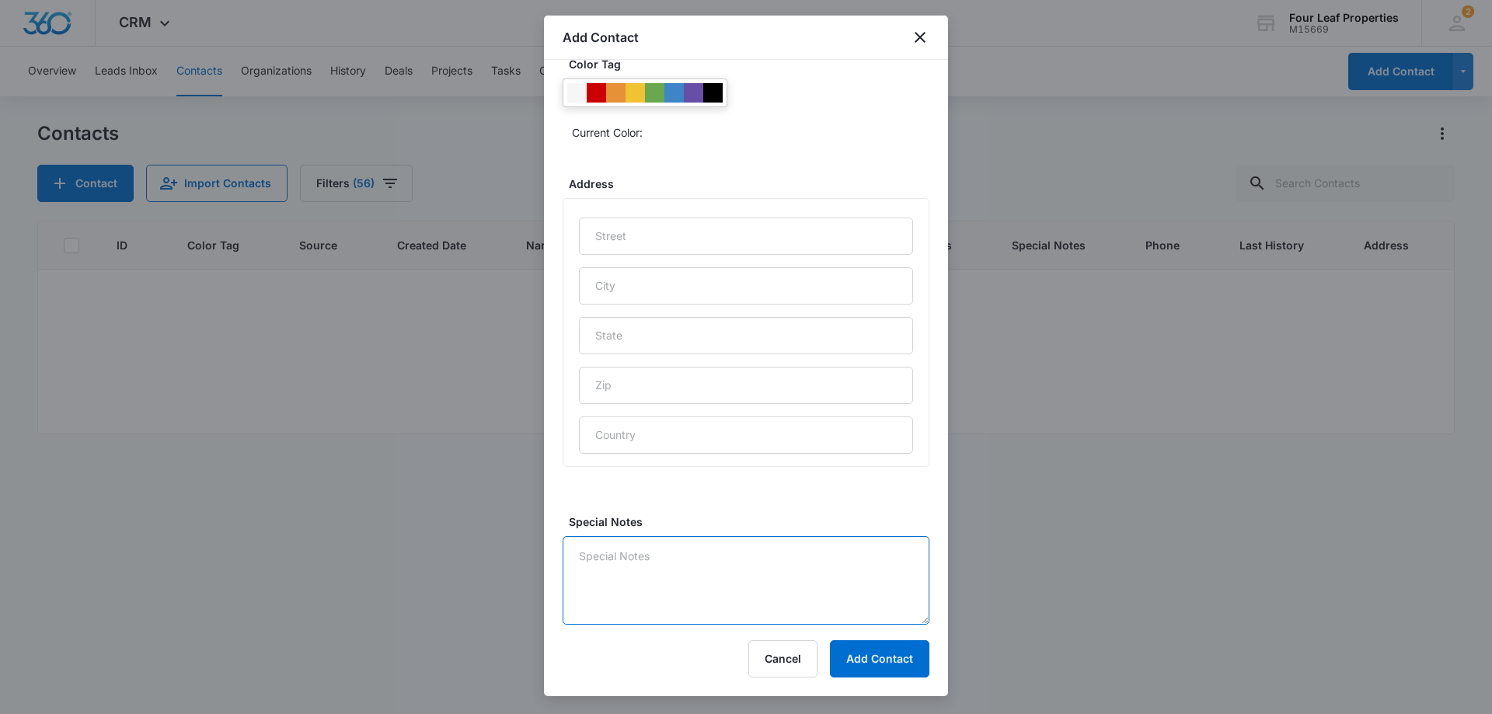
click at [702, 542] on textarea "Special Notes" at bounding box center [746, 580] width 367 height 89
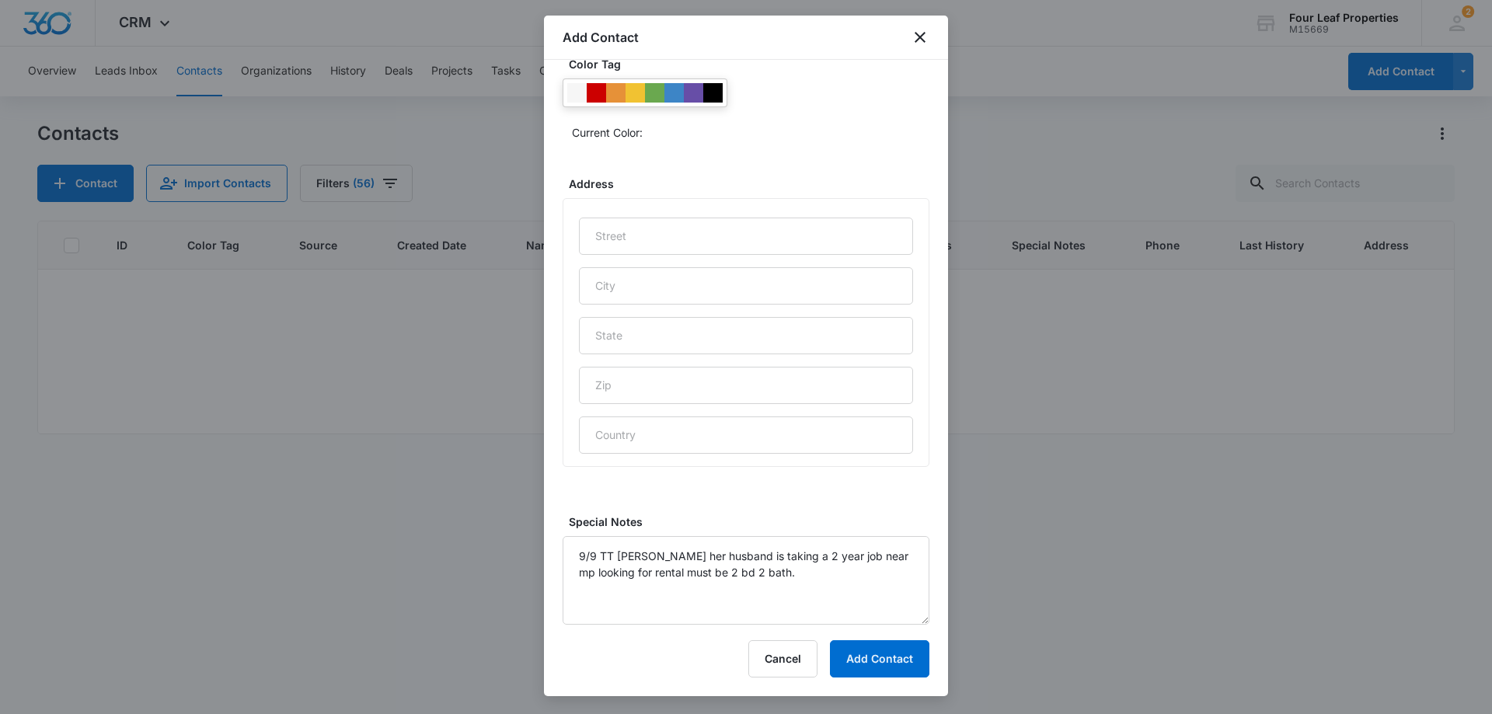
click at [678, 186] on label "Address" at bounding box center [752, 184] width 367 height 16
click at [820, 584] on textarea "9/9 TT Tara her husband is taking a 2 year job near mp looking for rental must …" at bounding box center [746, 580] width 367 height 89
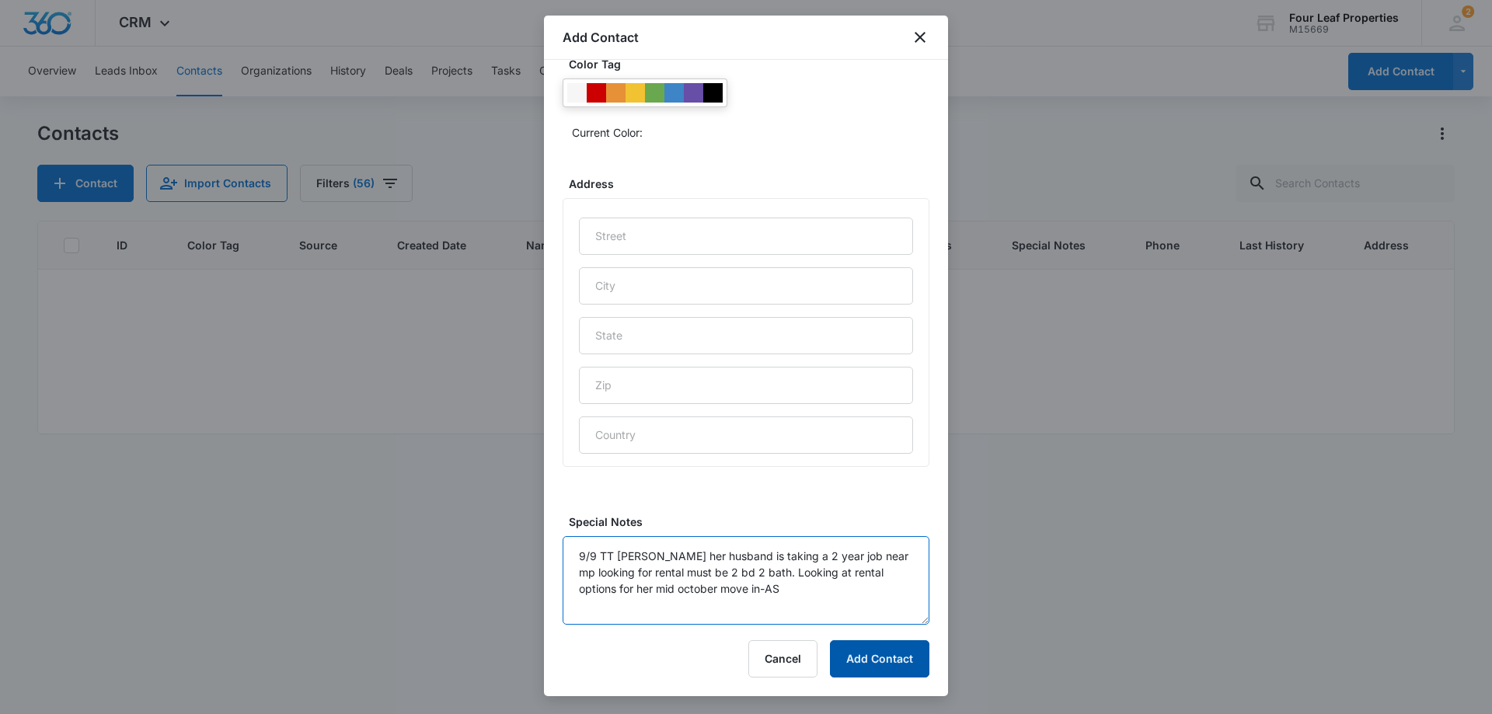
type textarea "9/9 TT Tara her husband is taking a 2 year job near mp looking for rental must …"
click at [902, 664] on button "Add Contact" at bounding box center [879, 658] width 99 height 37
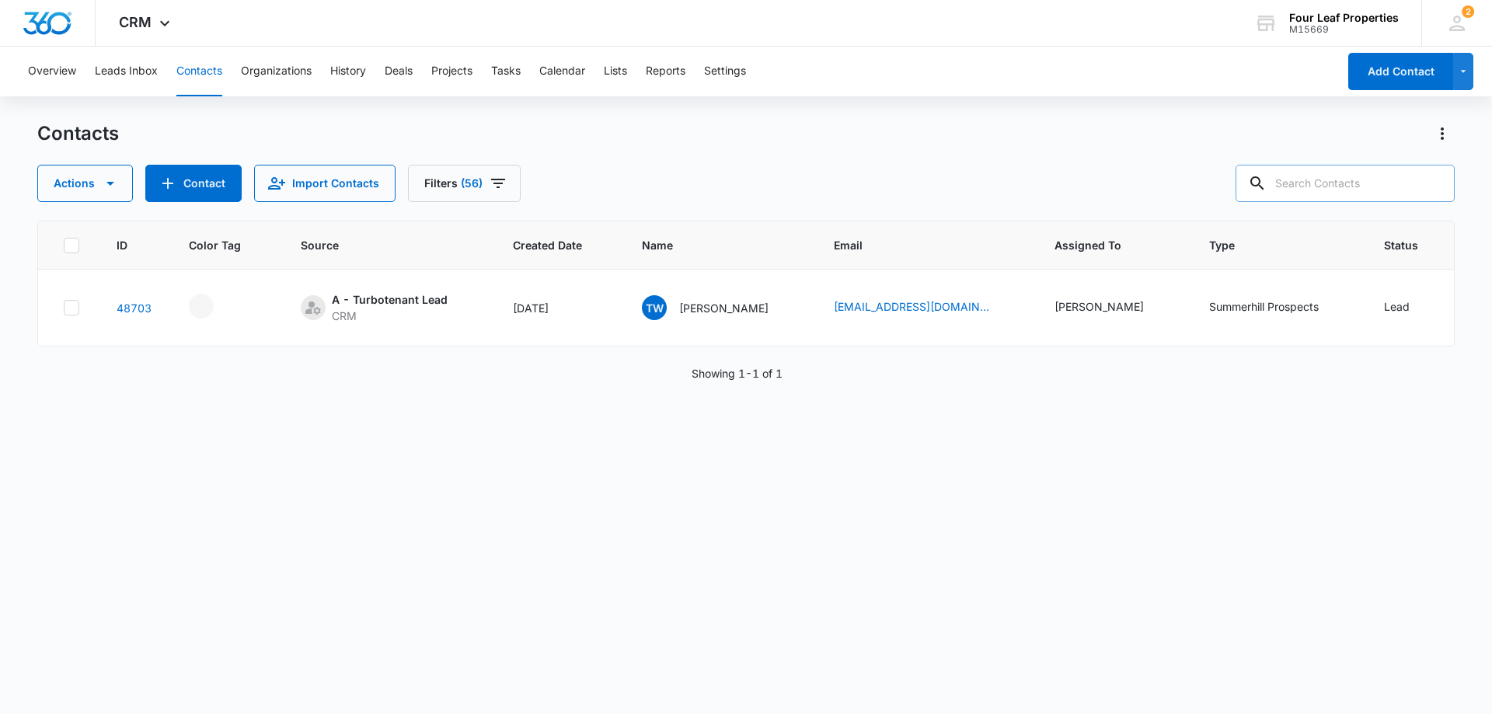
click at [1340, 174] on input "text" at bounding box center [1344, 183] width 219 height 37
paste input "Bethany Powell"
type input "Bethany Powell"
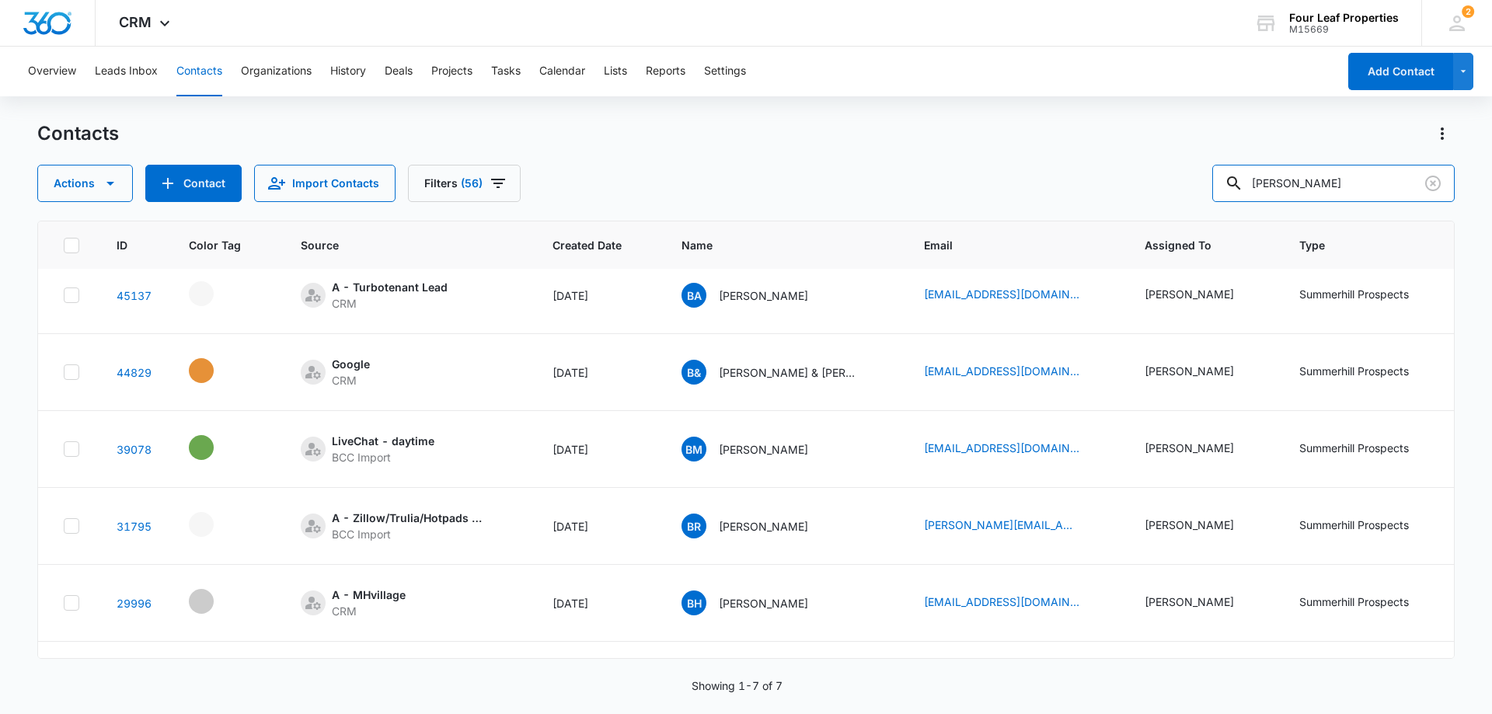
scroll to position [0, 0]
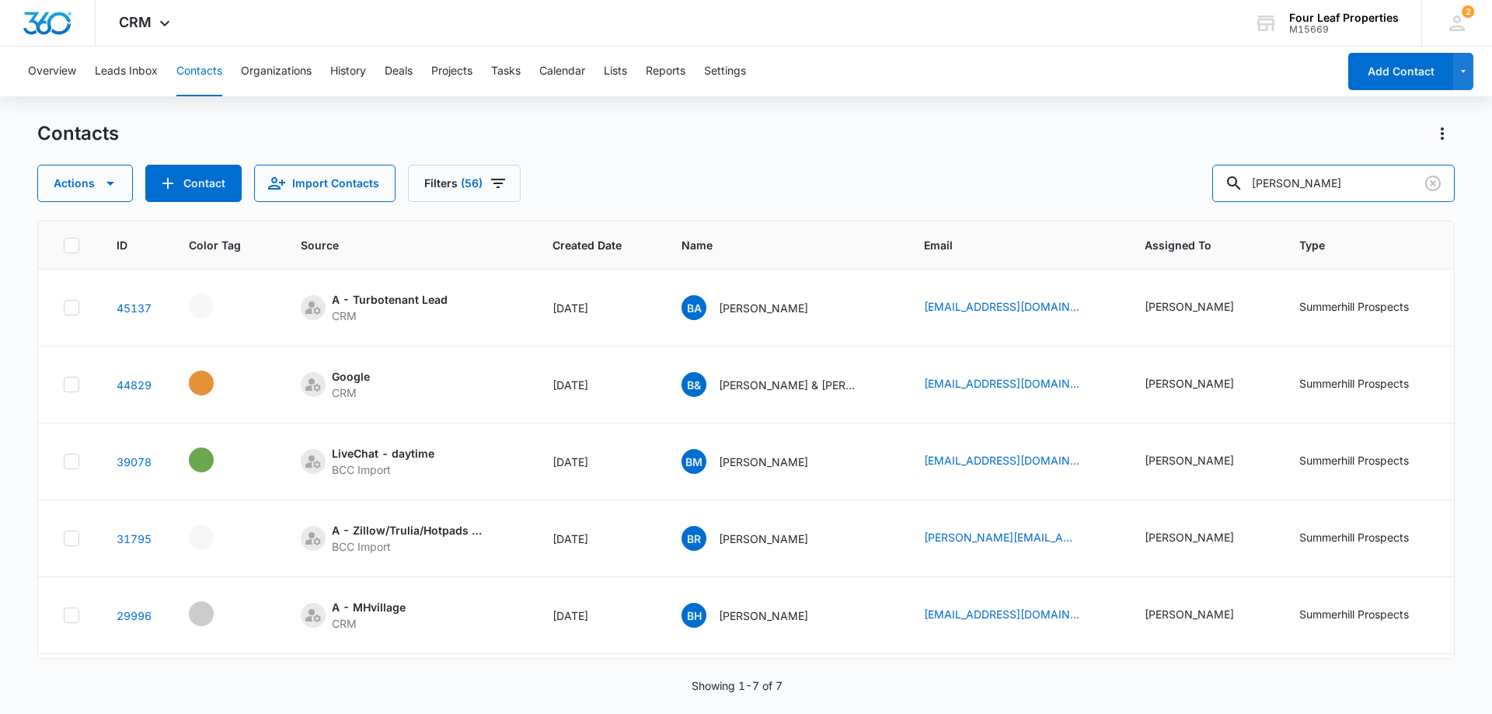
drag, startPoint x: 1346, startPoint y: 190, endPoint x: 760, endPoint y: 254, distance: 590.0
click at [732, 228] on div "Contacts Actions Contact Import Contacts Filters (56) Bethany Powell ID Color T…" at bounding box center [745, 416] width 1417 height 591
paste input "tel:5173950780"
drag, startPoint x: 1281, startPoint y: 182, endPoint x: 1190, endPoint y: 198, distance: 93.1
click at [1190, 198] on div "Actions Contact Import Contacts Filters (56) tel:5173950780" at bounding box center [745, 183] width 1417 height 37
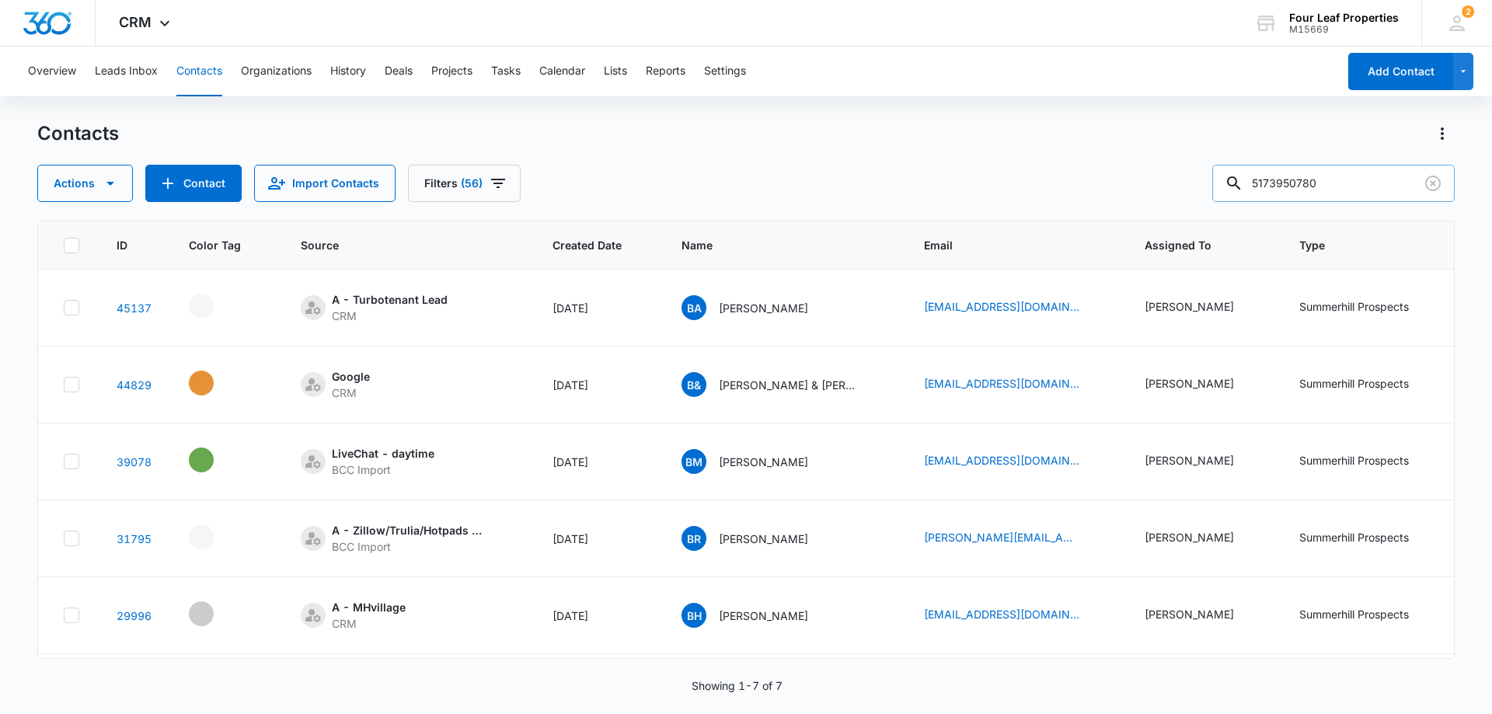
type input "5173950780"
